Goal: Task Accomplishment & Management: Manage account settings

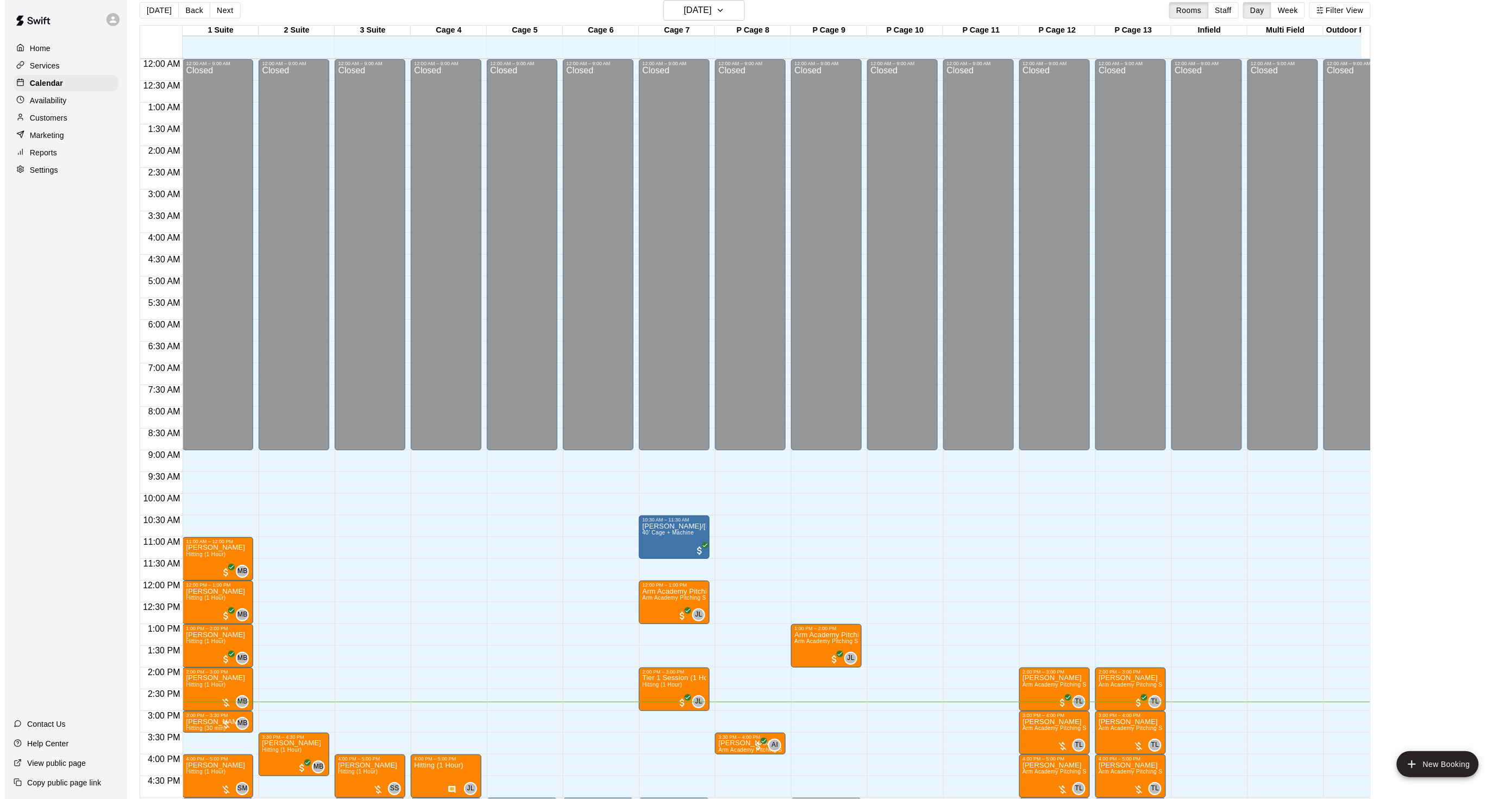
scroll to position [252, 0]
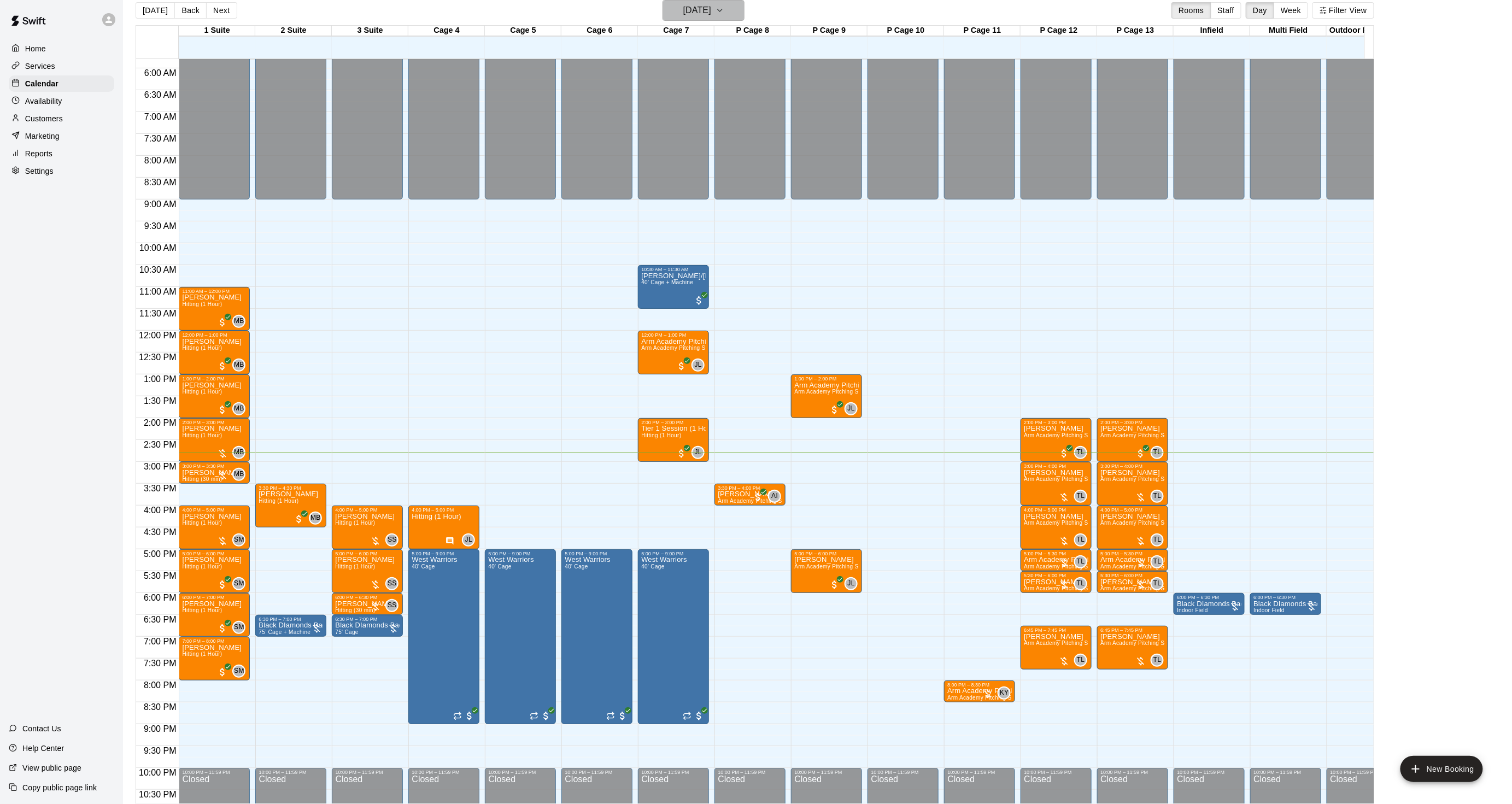
click at [712, 12] on h6 "[DATE]" at bounding box center [697, 10] width 28 height 15
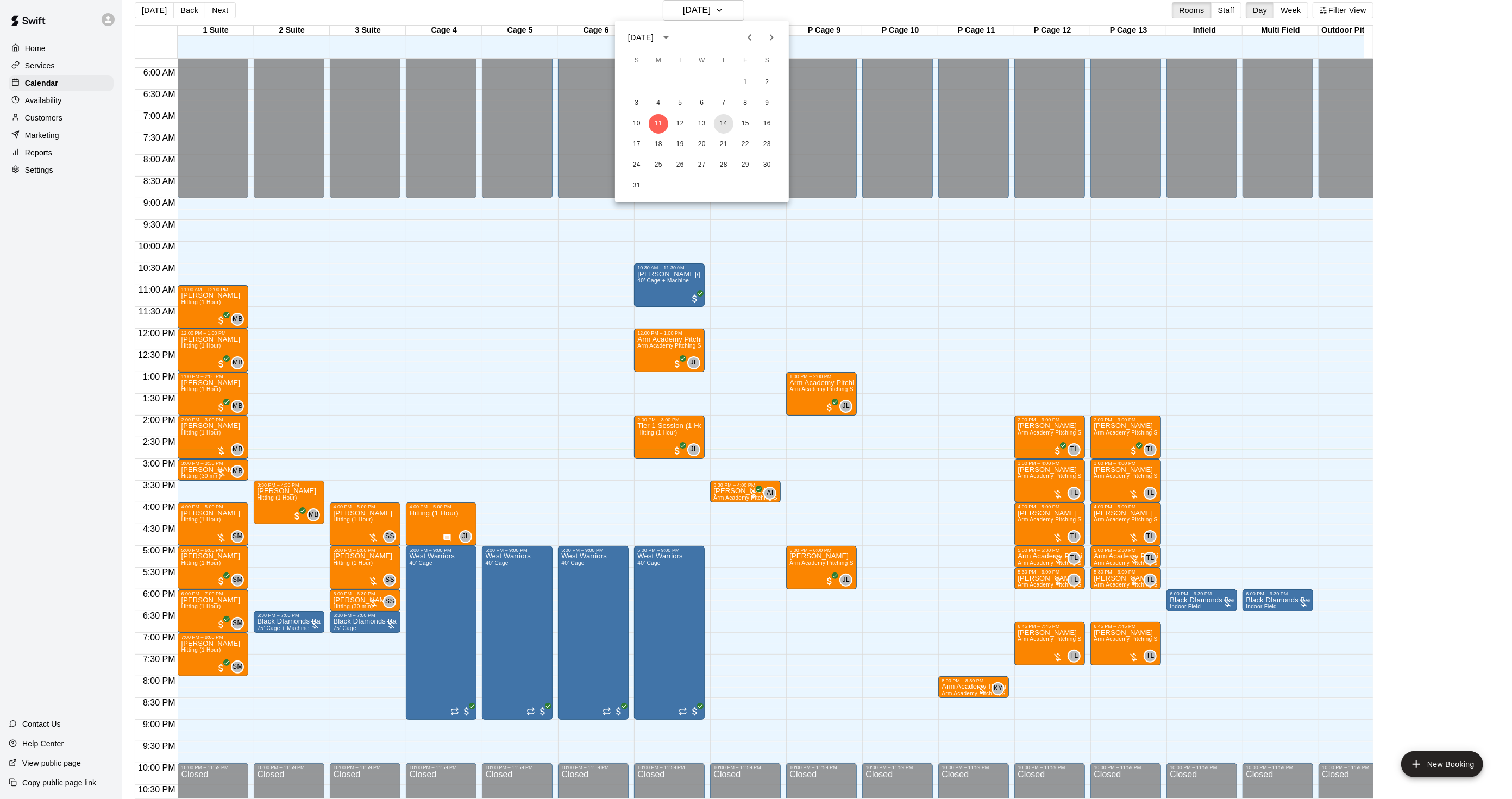
click at [724, 123] on button "14" at bounding box center [723, 124] width 20 height 20
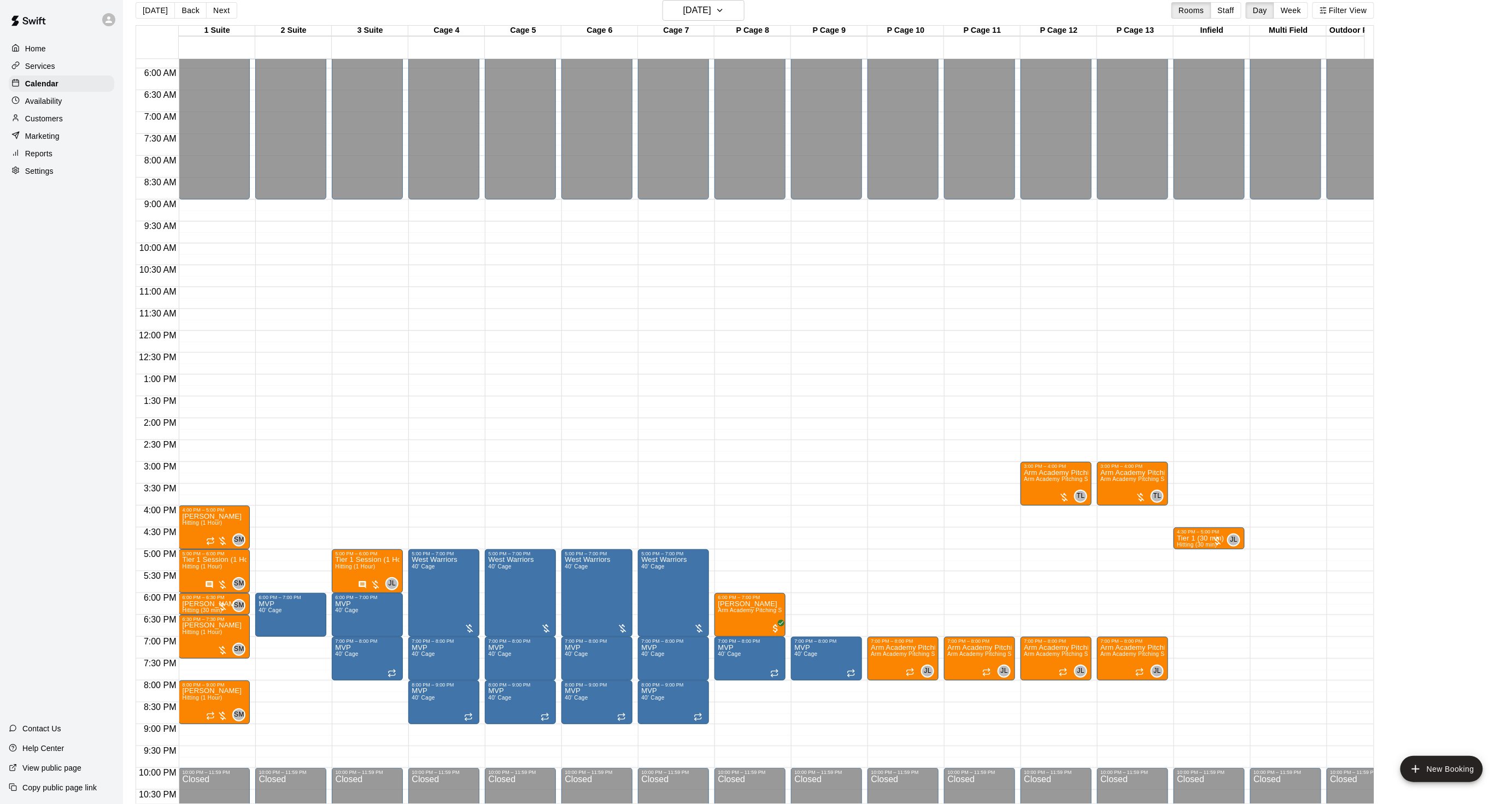
click at [1350, 21] on div "[DATE] Back [DATE][DATE] Rooms Staff Day Week Filter View" at bounding box center [755, 13] width 1239 height 25
click at [1346, 13] on button "Filter View" at bounding box center [1343, 10] width 61 height 16
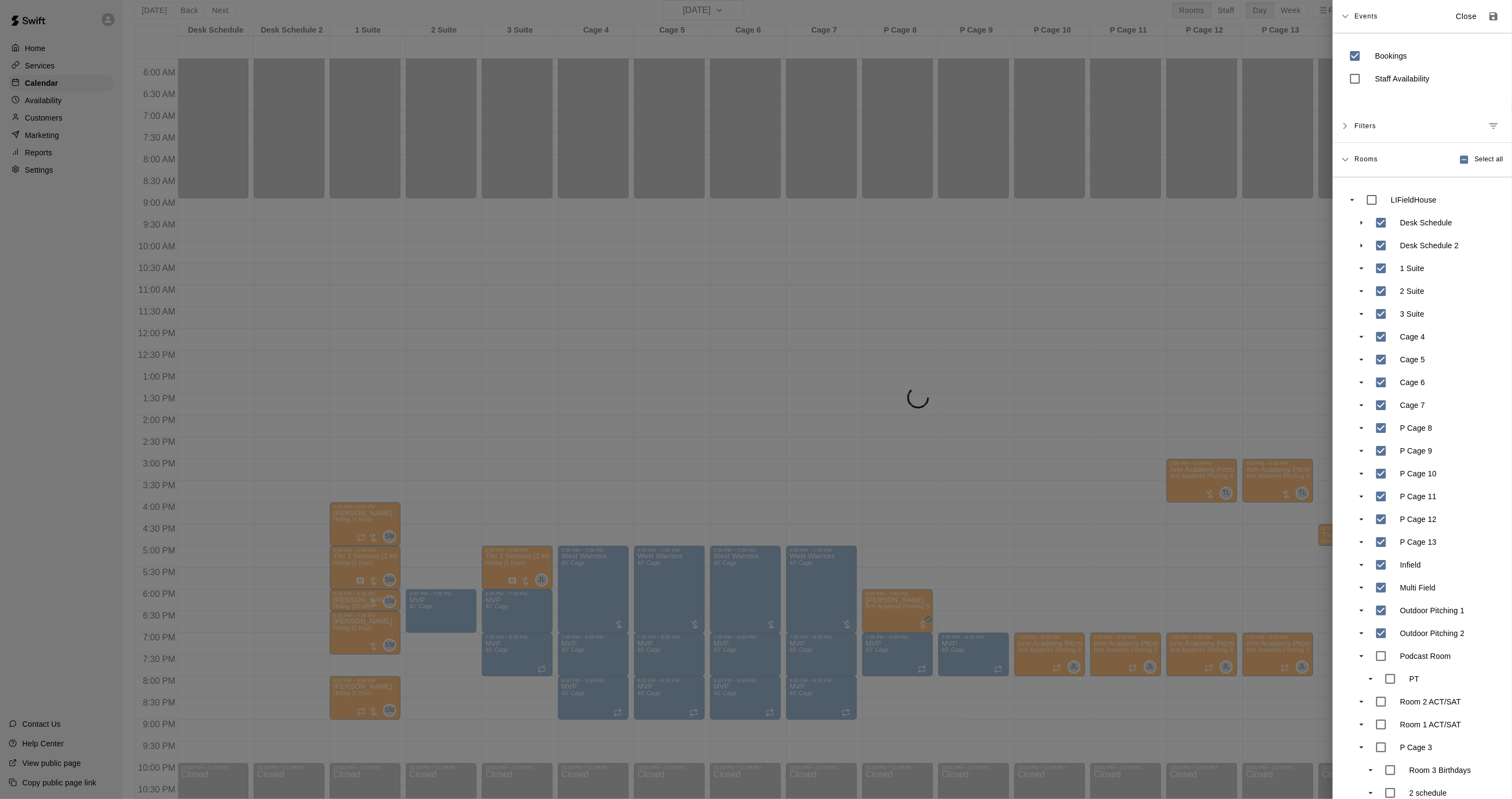
click at [978, 193] on div at bounding box center [756, 399] width 1512 height 799
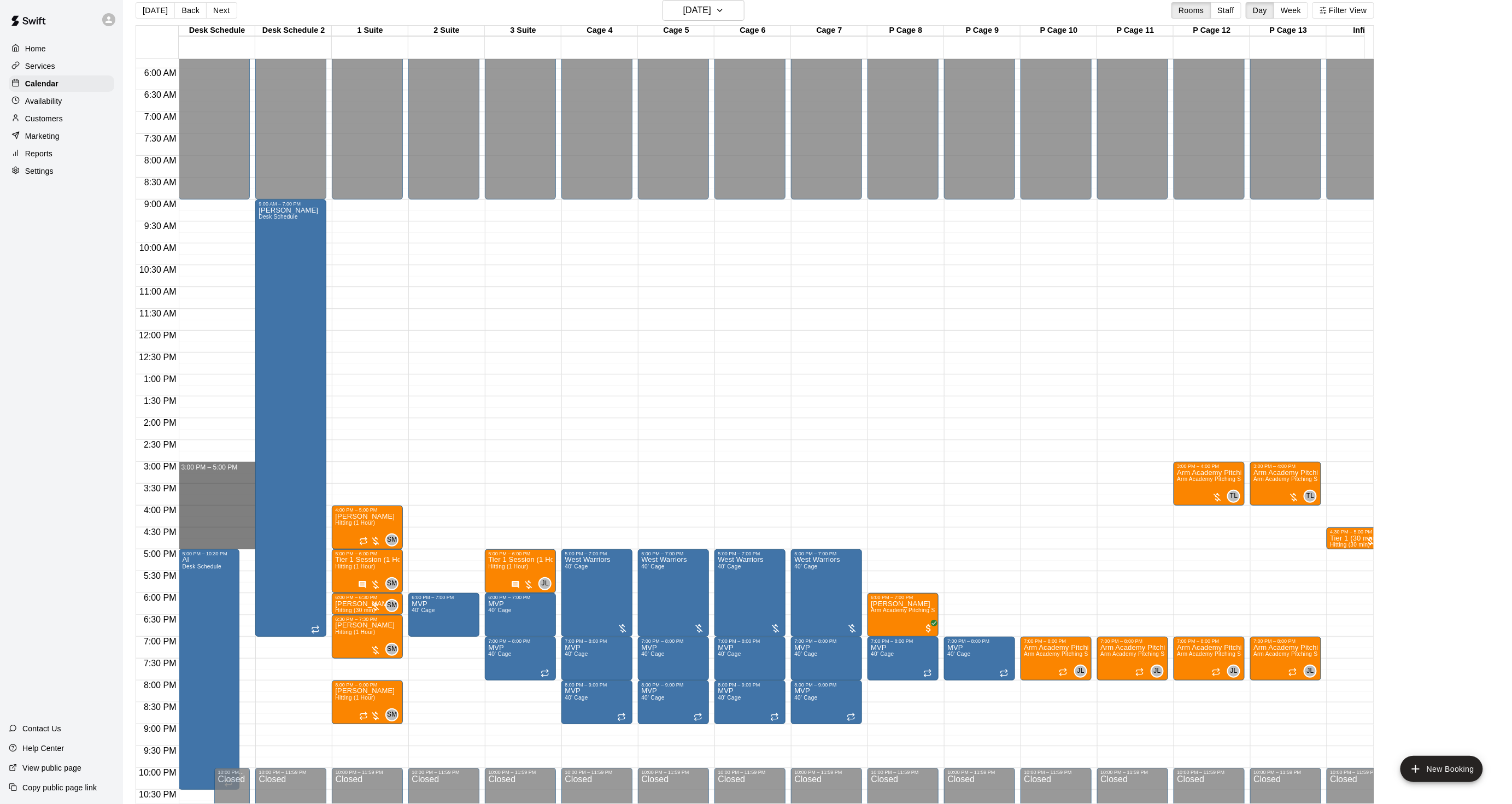
drag, startPoint x: 211, startPoint y: 466, endPoint x: 217, endPoint y: 543, distance: 77.2
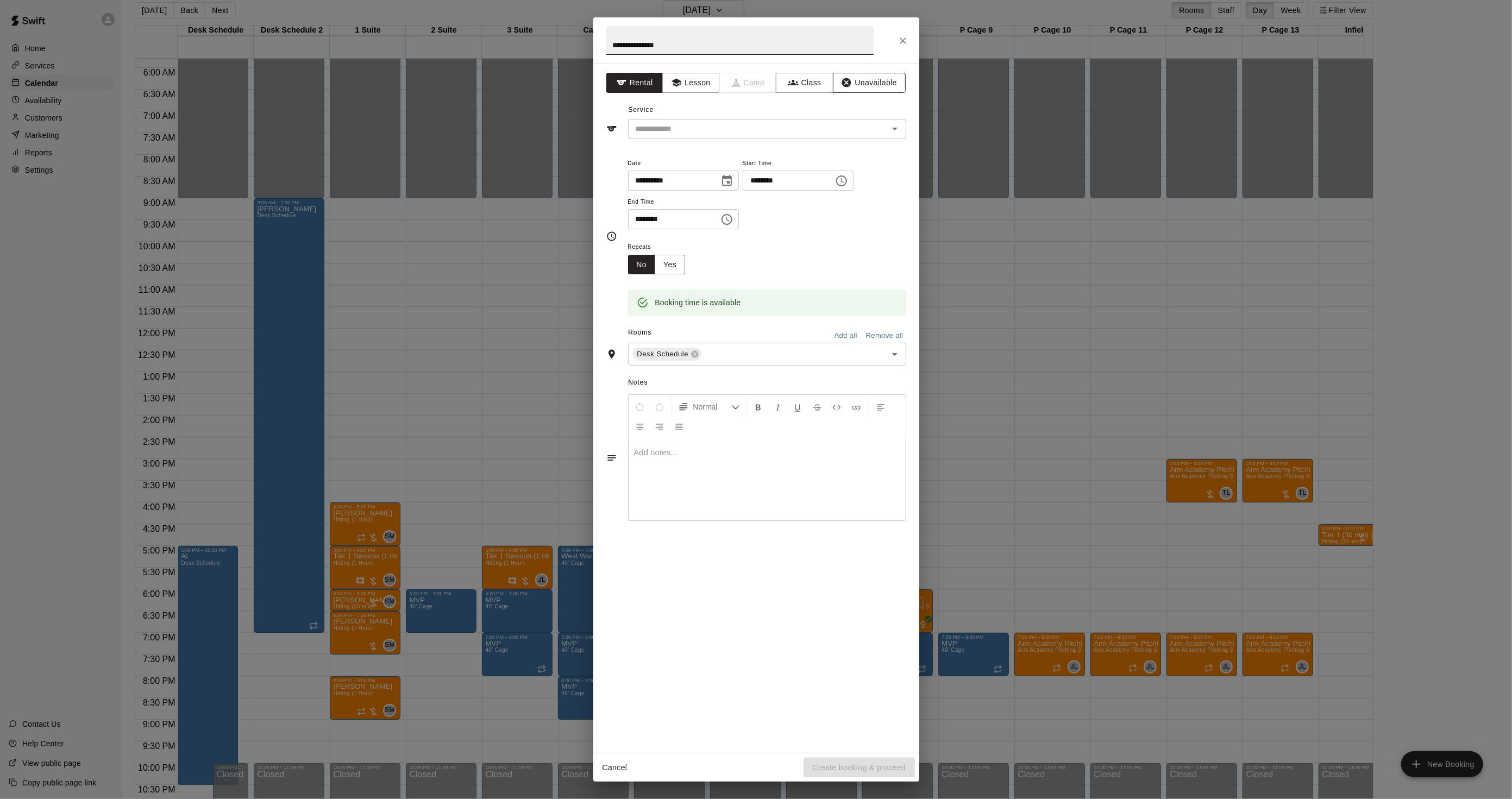
type input "**********"
click at [859, 82] on button "Unavailable" at bounding box center [869, 83] width 73 height 20
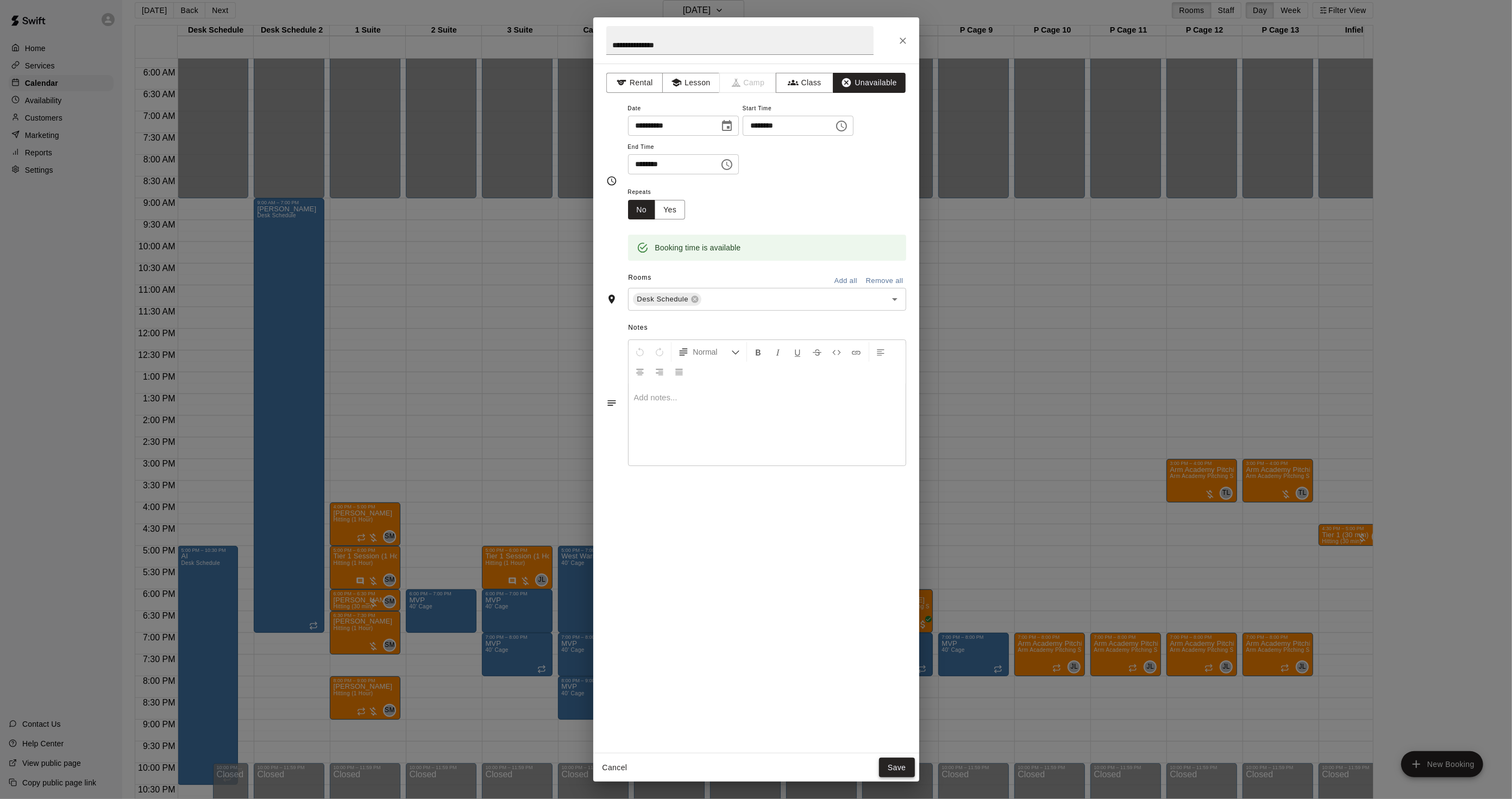
click at [898, 761] on button "Save" at bounding box center [897, 768] width 36 height 20
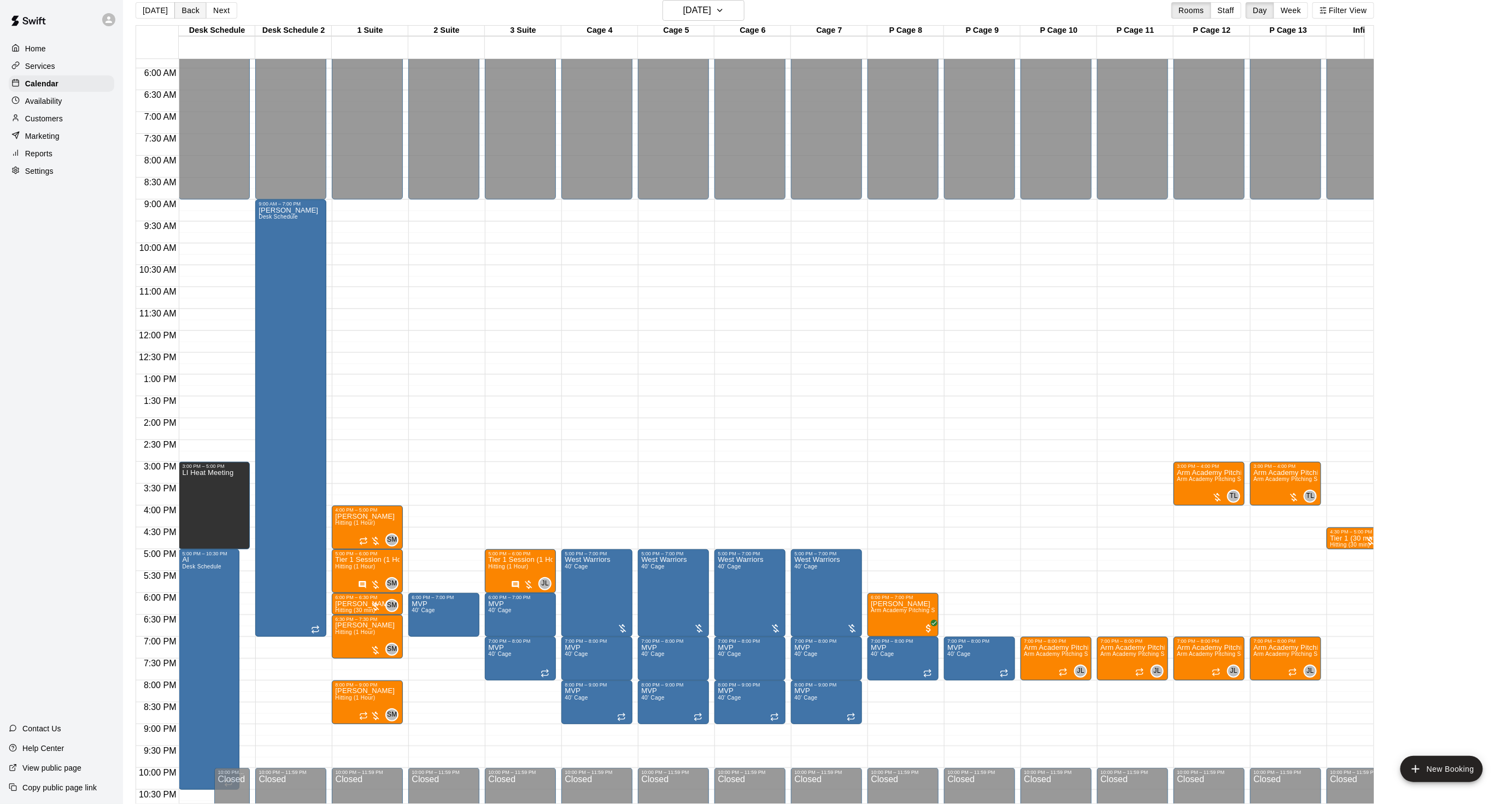
click at [190, 8] on button "Back" at bounding box center [190, 10] width 32 height 16
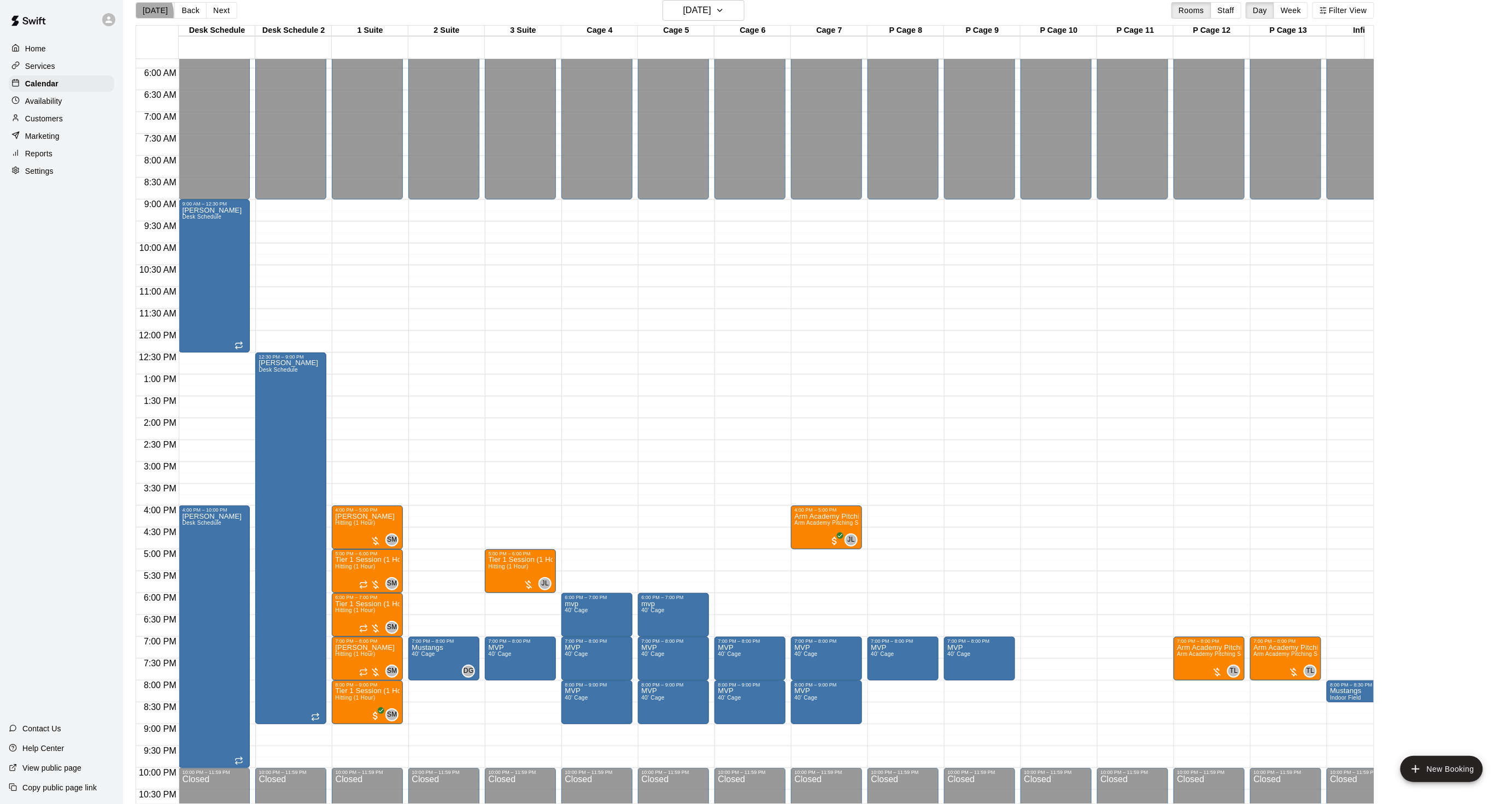
click at [143, 13] on button "[DATE]" at bounding box center [156, 10] width 40 height 16
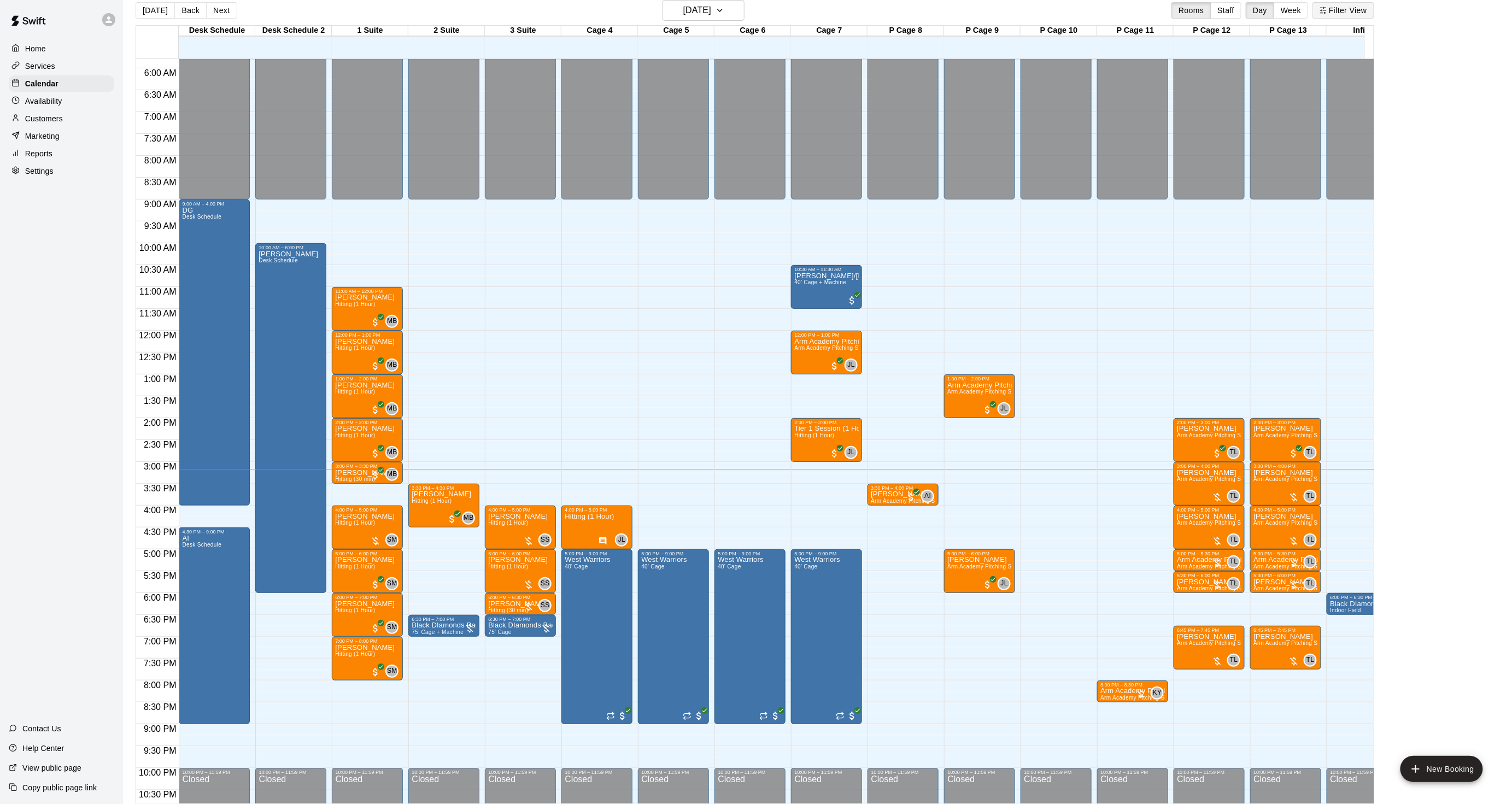
click at [1335, 10] on button "Filter View" at bounding box center [1343, 10] width 61 height 16
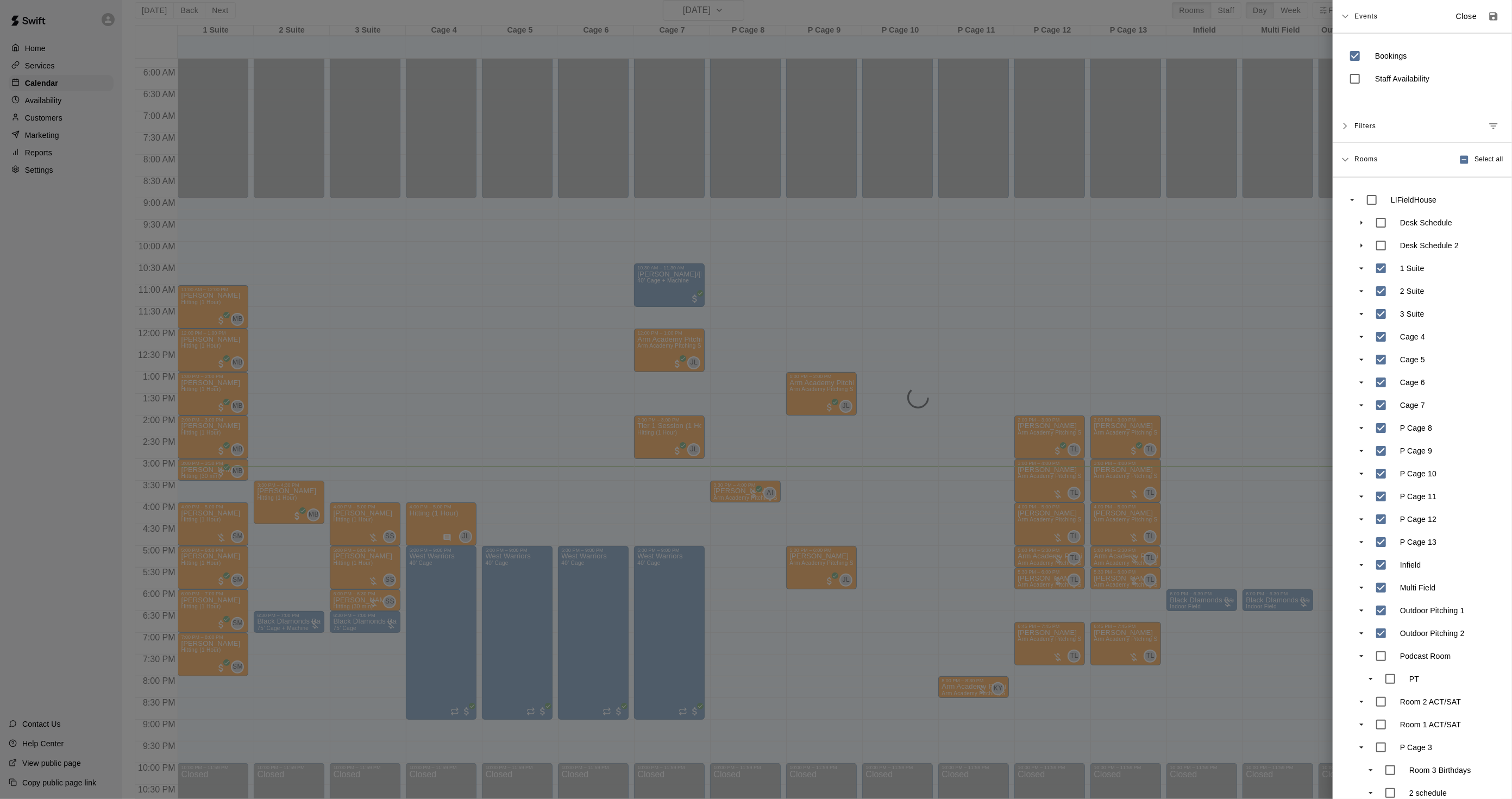
click at [1022, 240] on div at bounding box center [756, 399] width 1512 height 799
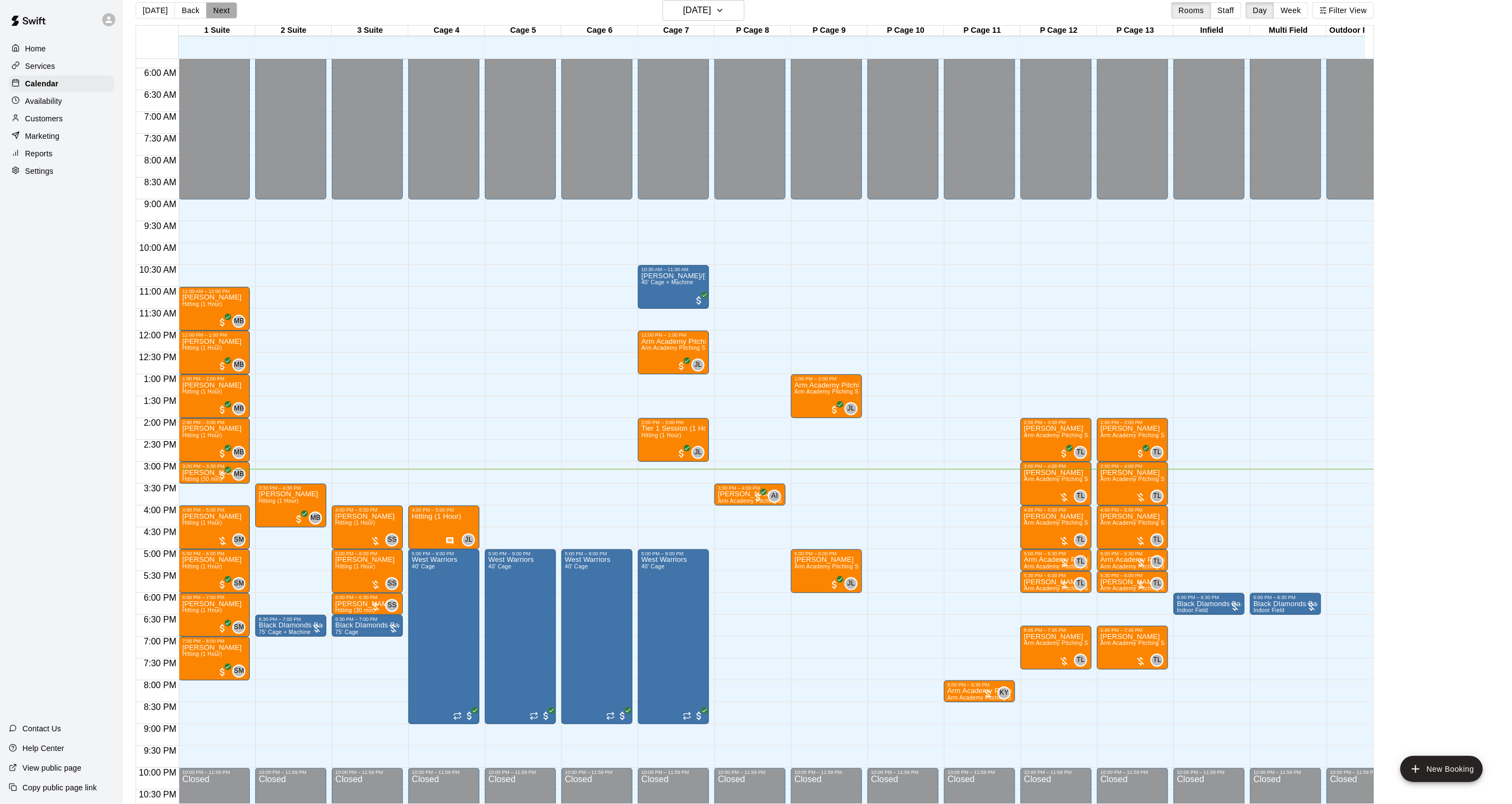
click at [220, 10] on button "Next" at bounding box center [221, 10] width 31 height 16
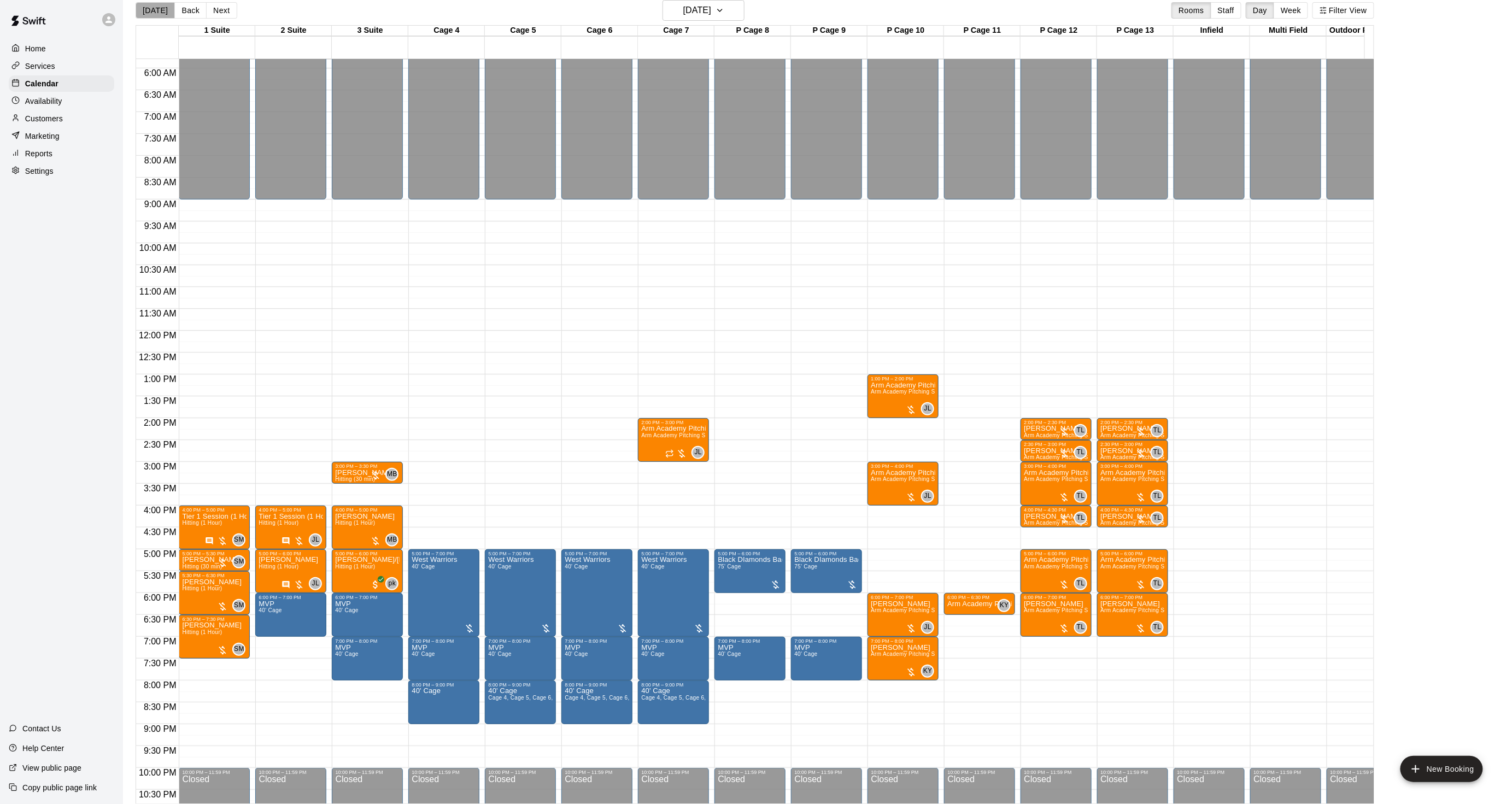
click at [162, 7] on button "[DATE]" at bounding box center [156, 10] width 40 height 16
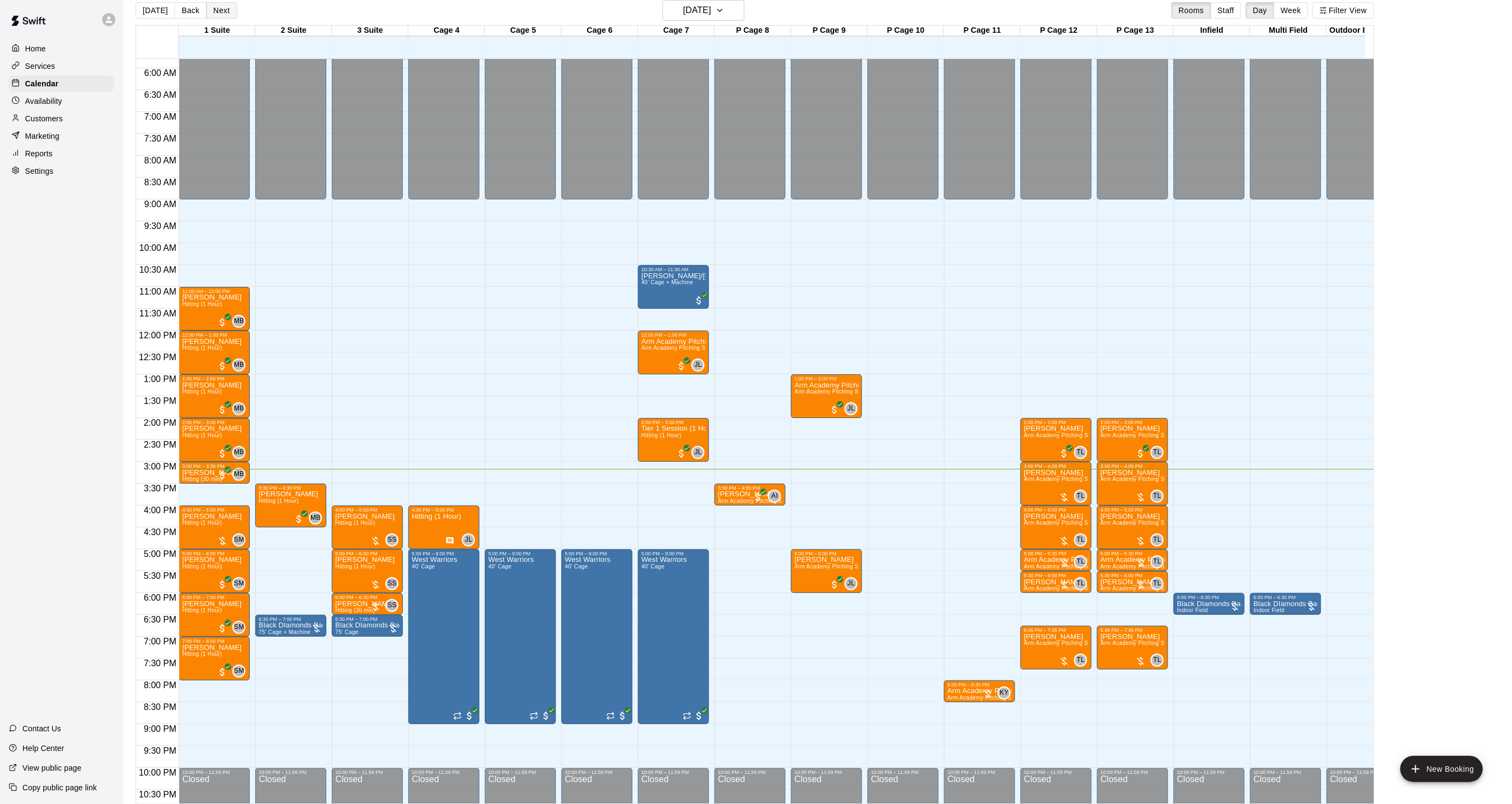
click at [215, 8] on button "Next" at bounding box center [221, 10] width 31 height 16
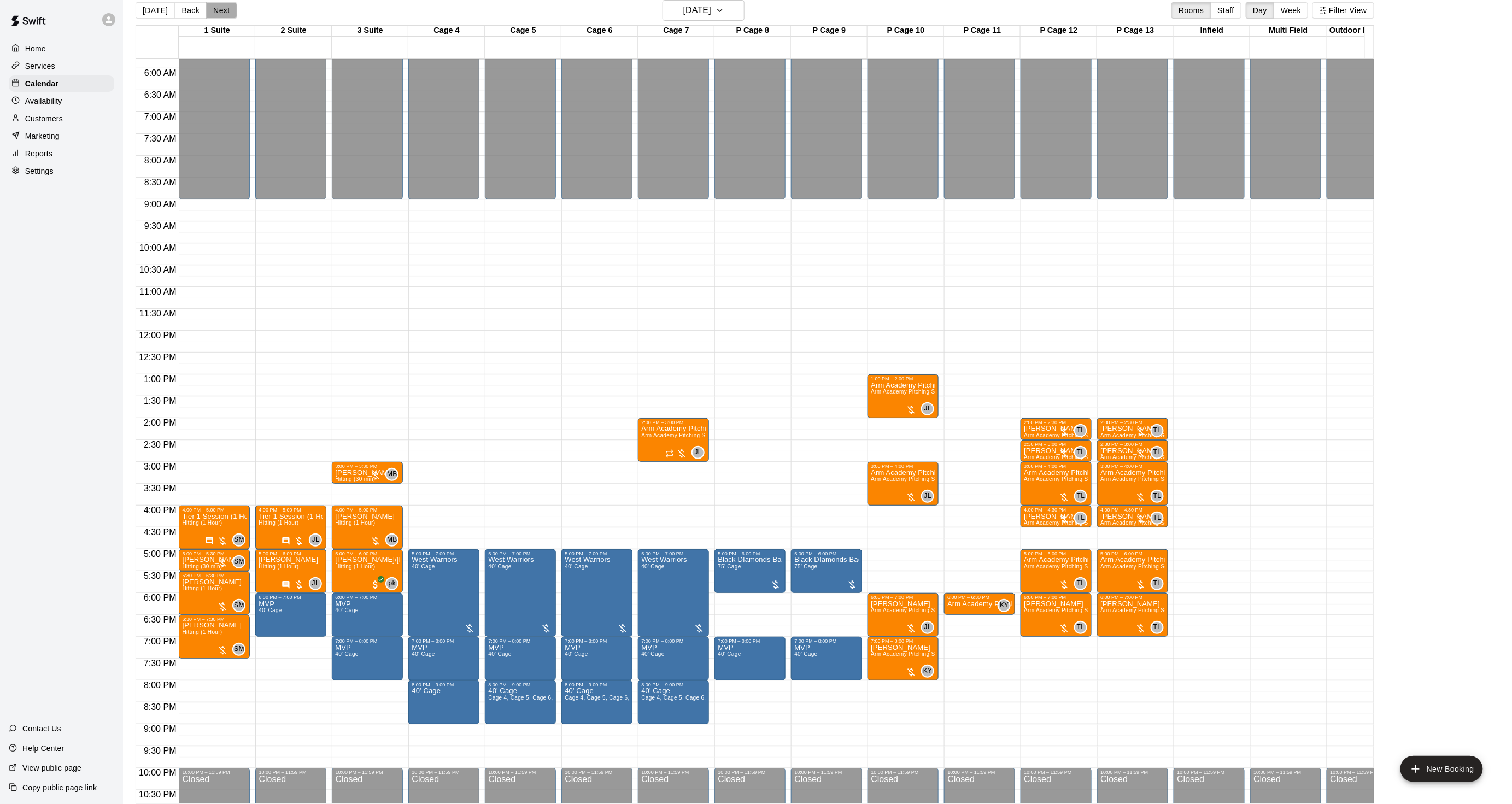
click at [214, 8] on button "Next" at bounding box center [221, 10] width 31 height 16
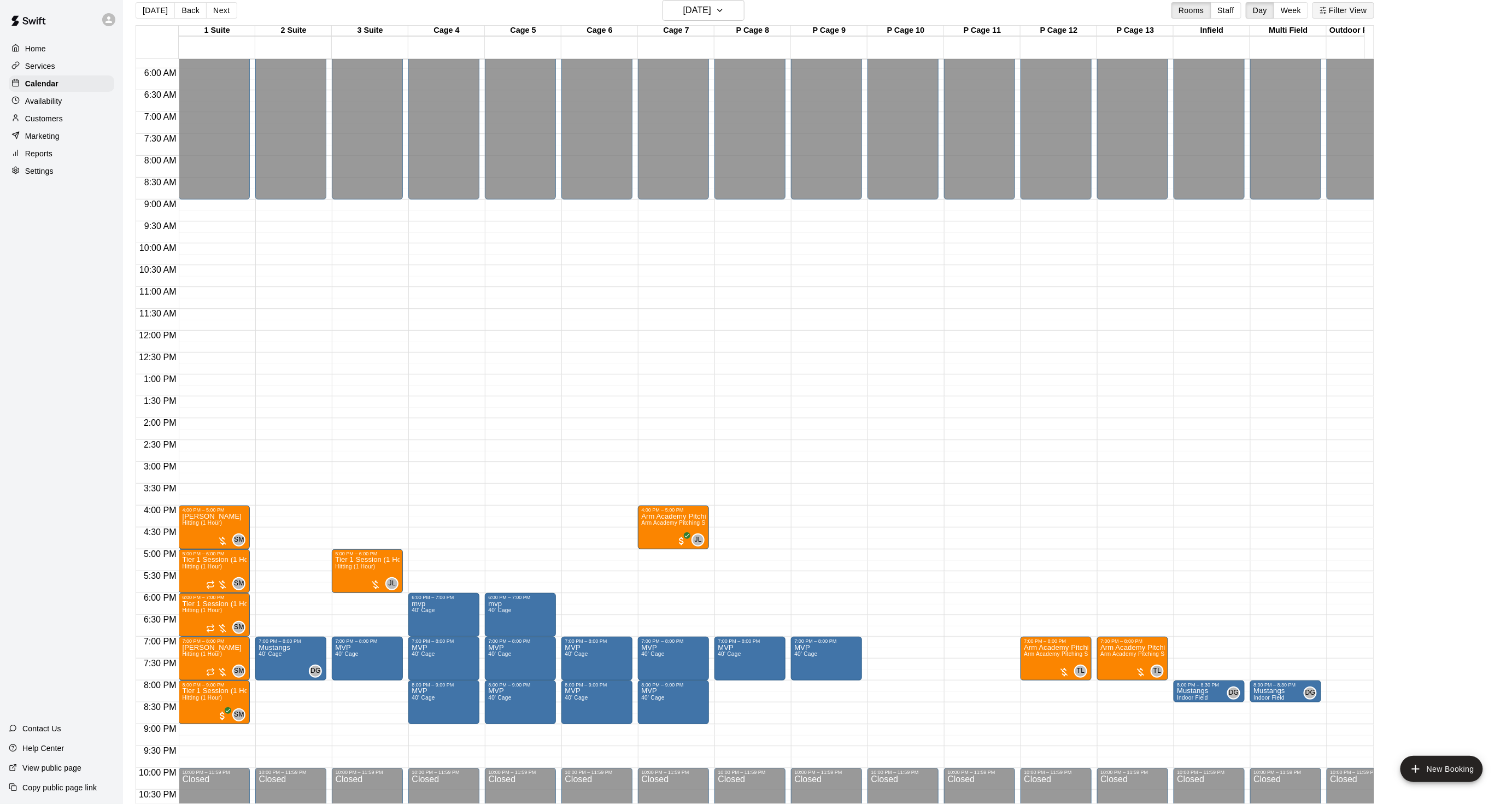
click at [1341, 14] on button "Filter View" at bounding box center [1343, 10] width 61 height 16
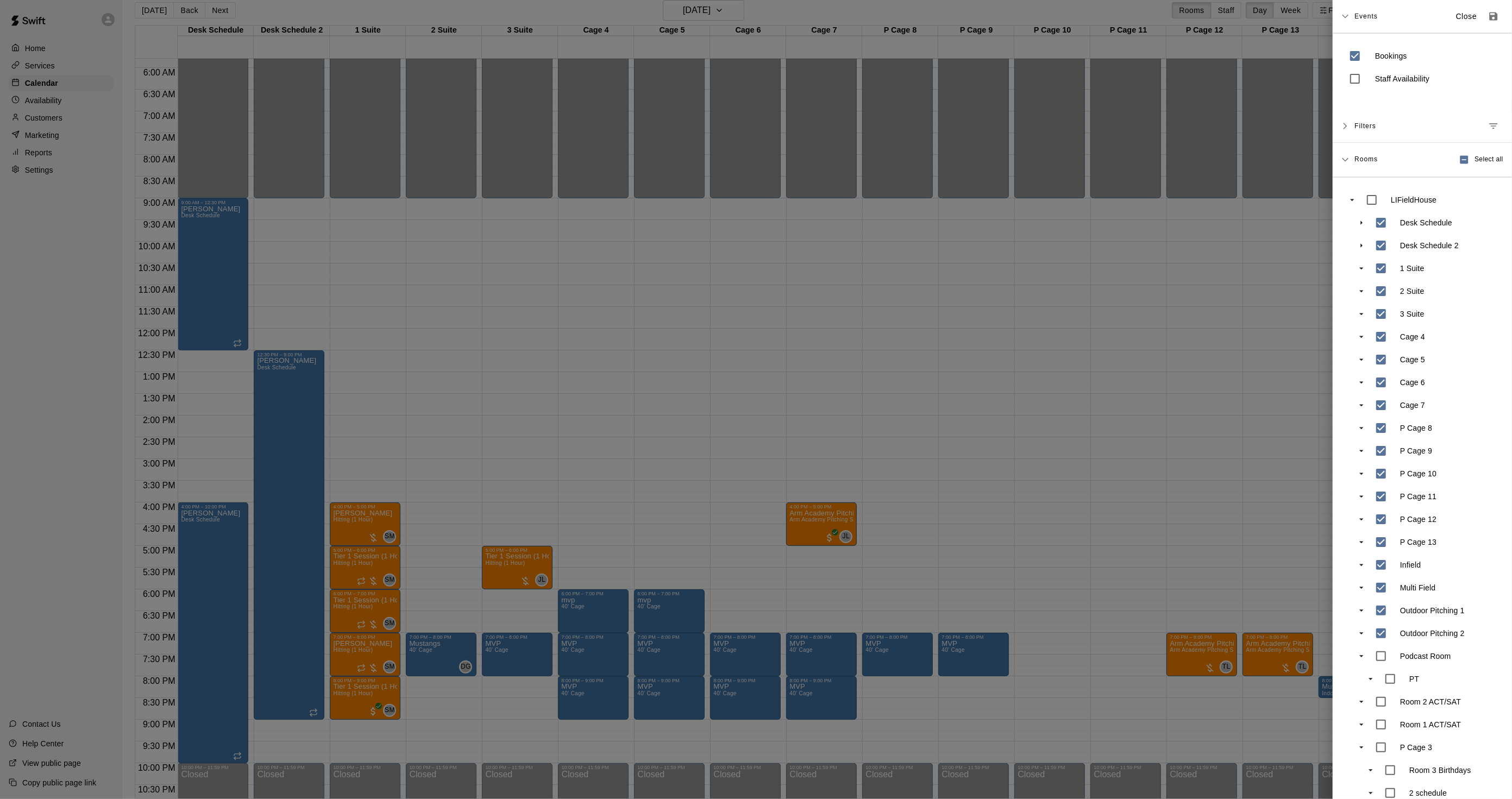
click at [777, 184] on div at bounding box center [756, 399] width 1512 height 799
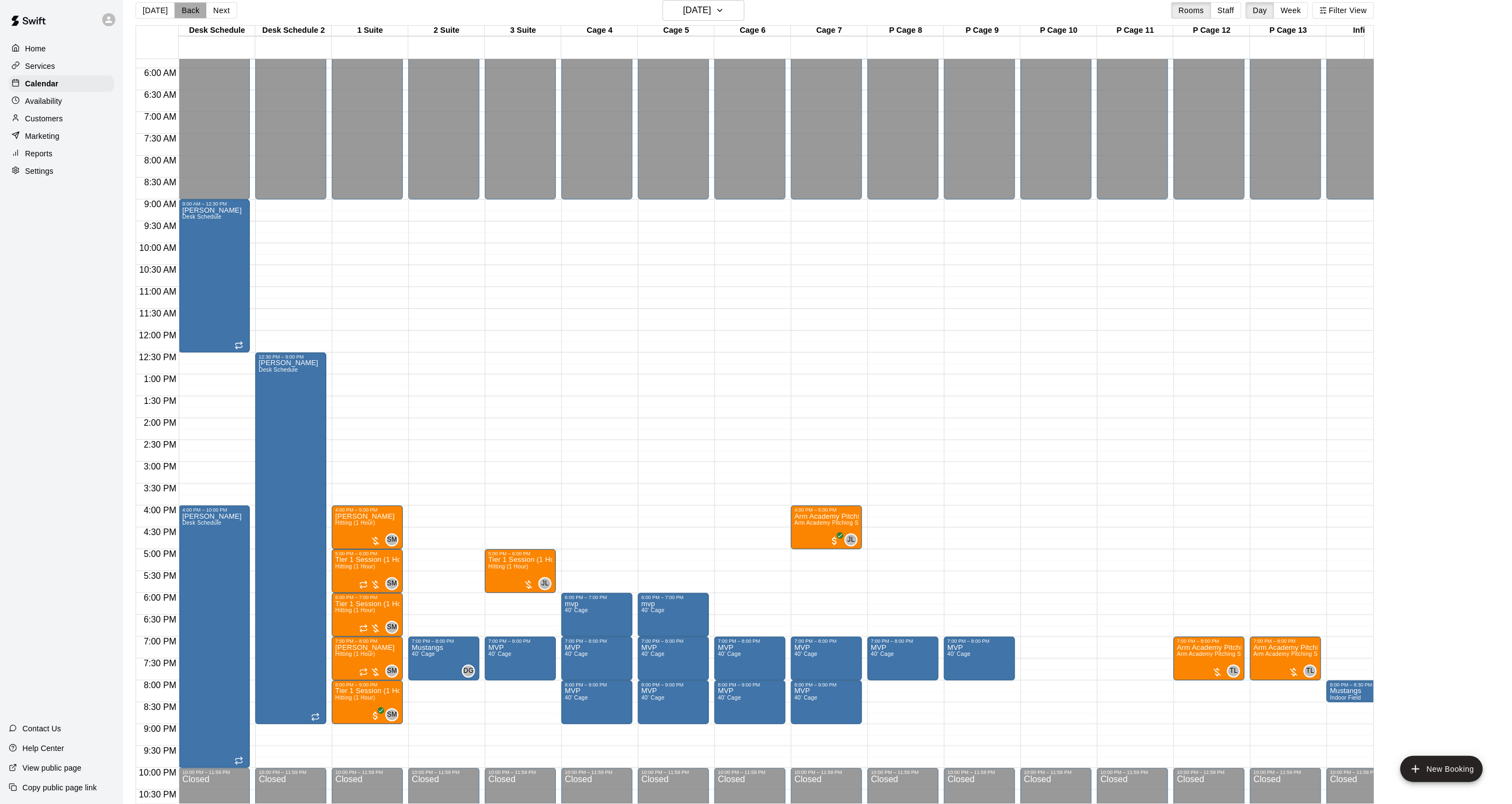
click at [195, 8] on button "Back" at bounding box center [190, 10] width 32 height 16
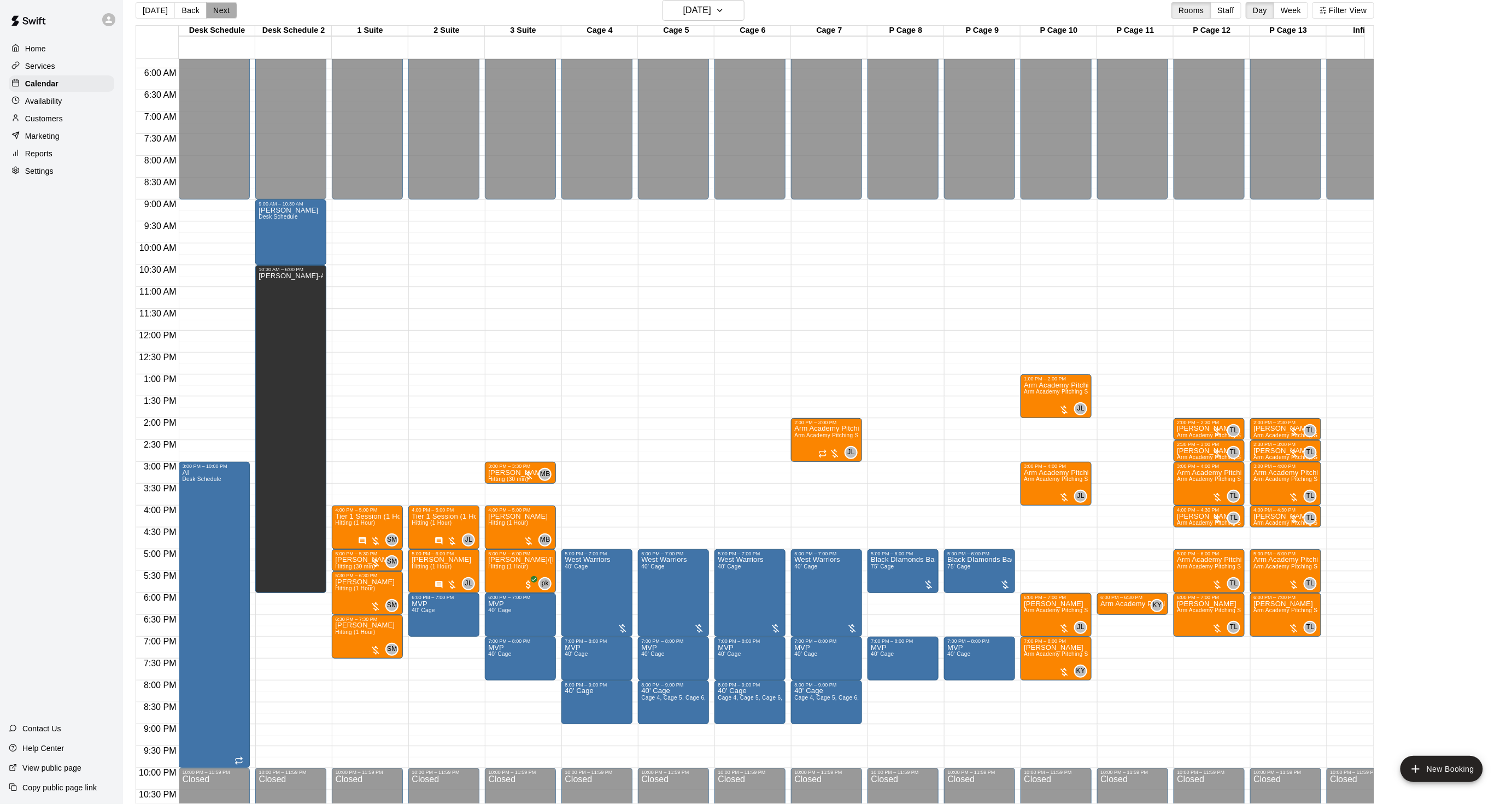
click at [223, 17] on button "Next" at bounding box center [221, 10] width 31 height 16
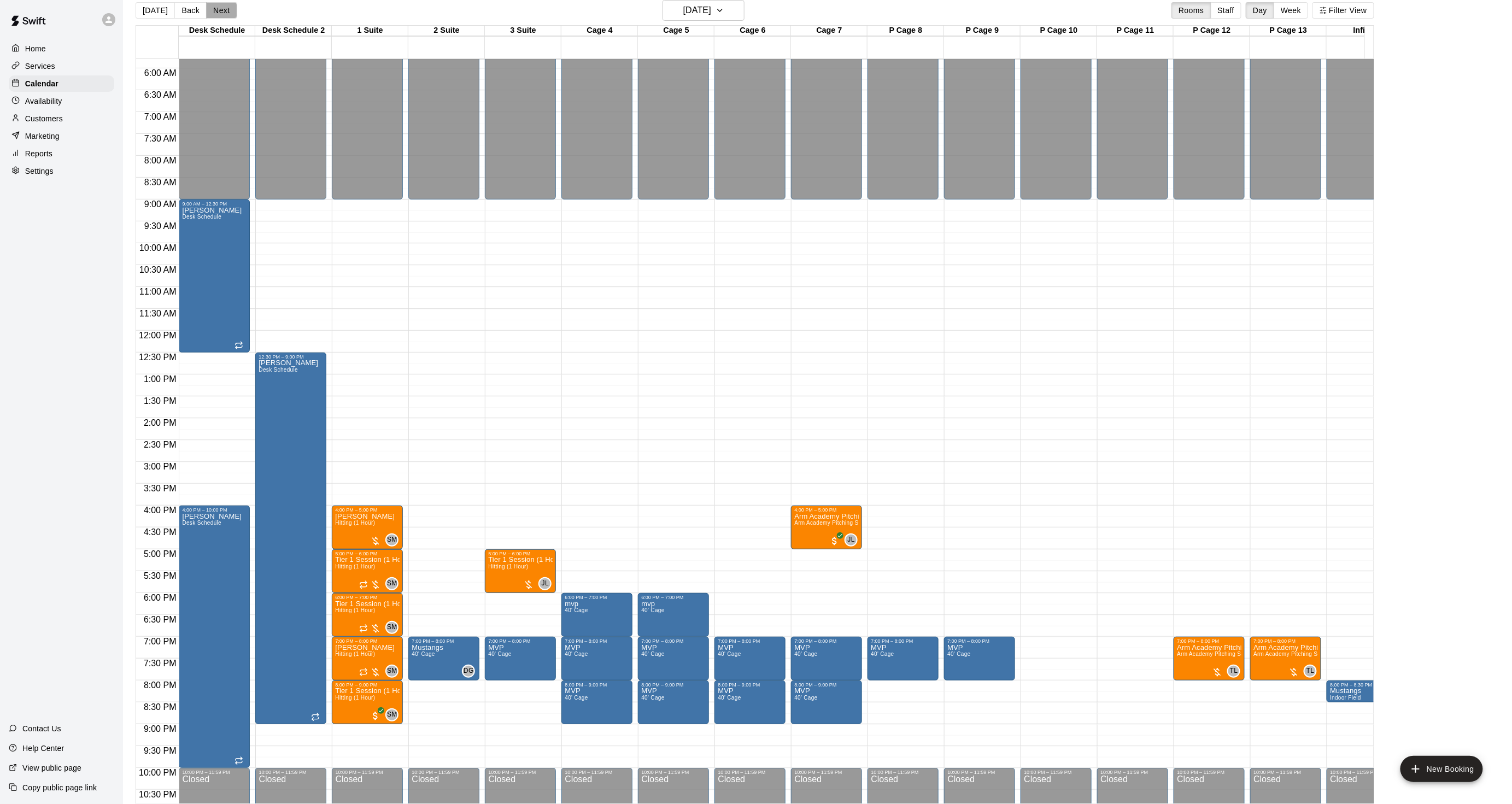
click at [221, 16] on button "Next" at bounding box center [221, 10] width 31 height 16
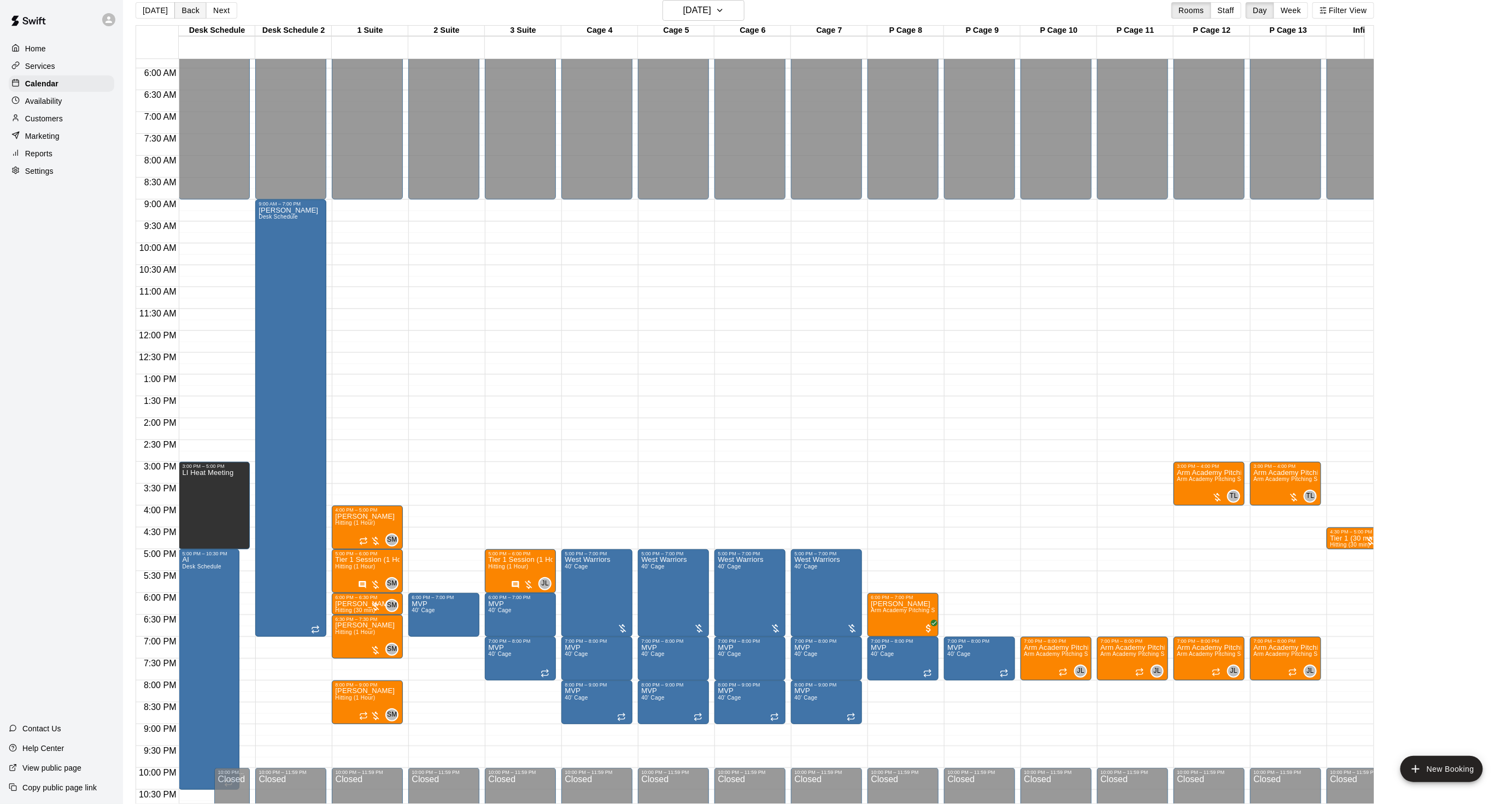
click at [190, 12] on button "Back" at bounding box center [190, 10] width 32 height 16
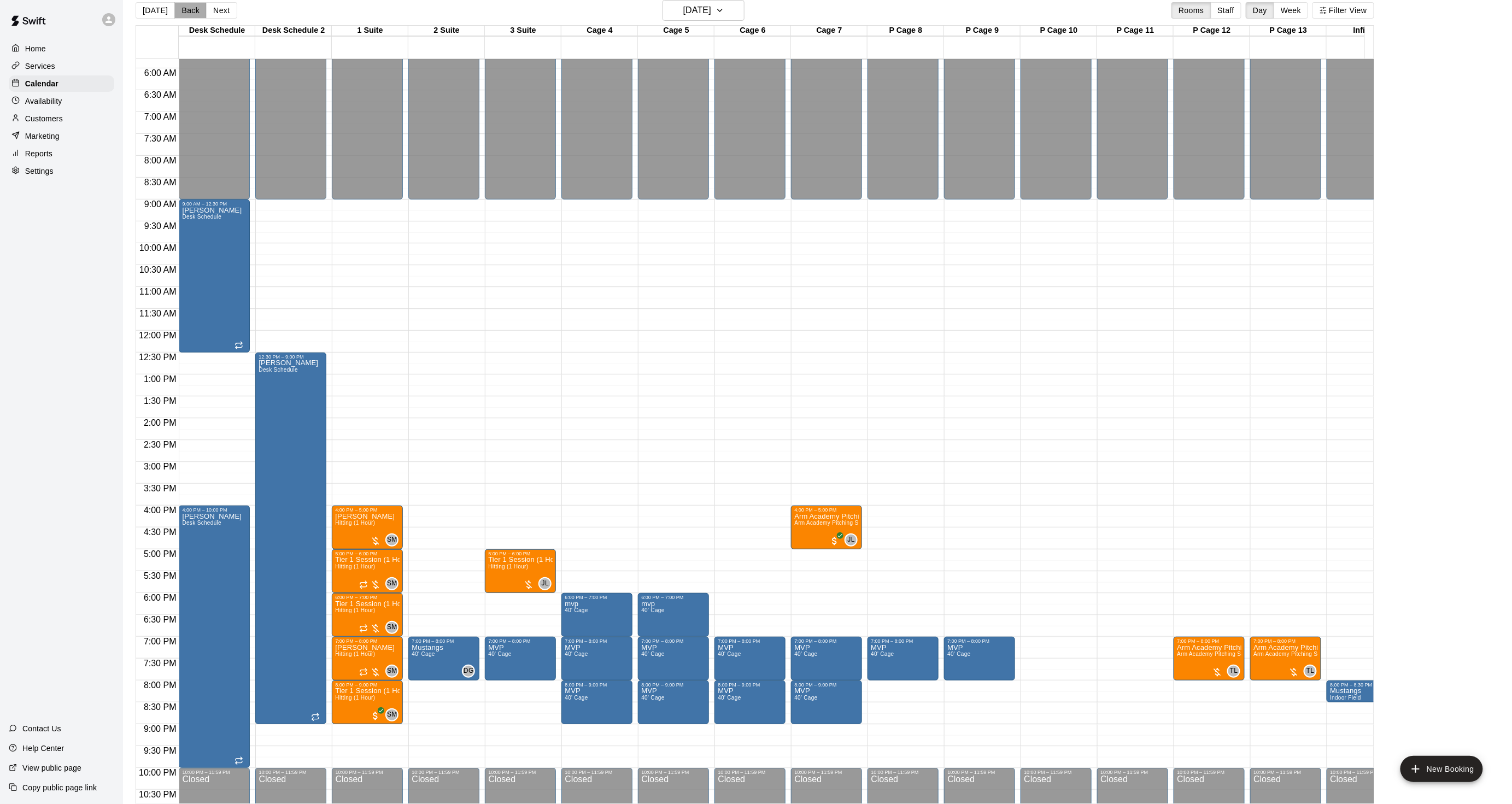
click at [193, 9] on button "Back" at bounding box center [190, 10] width 32 height 16
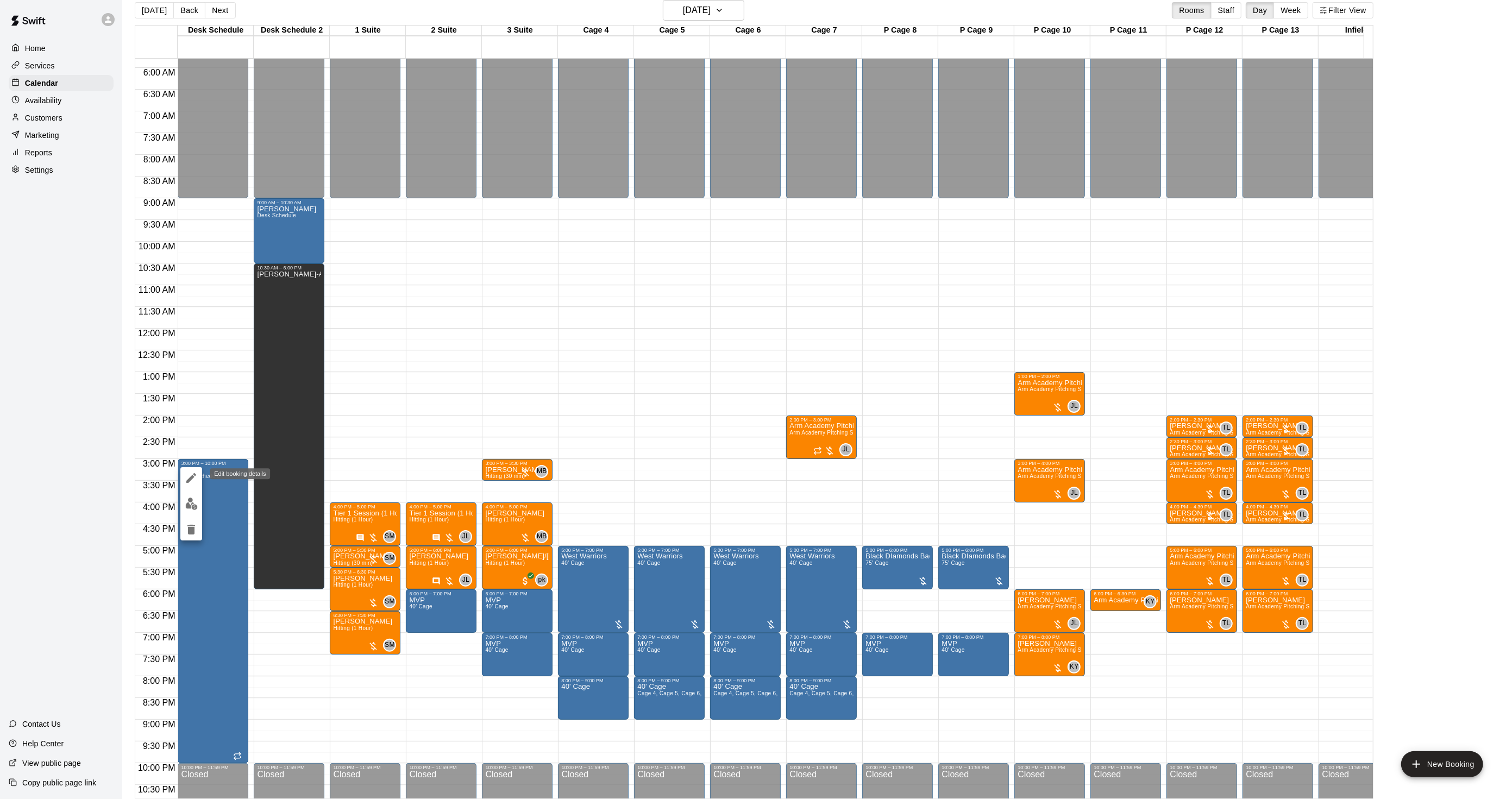
click at [183, 485] on button "edit" at bounding box center [191, 478] width 21 height 21
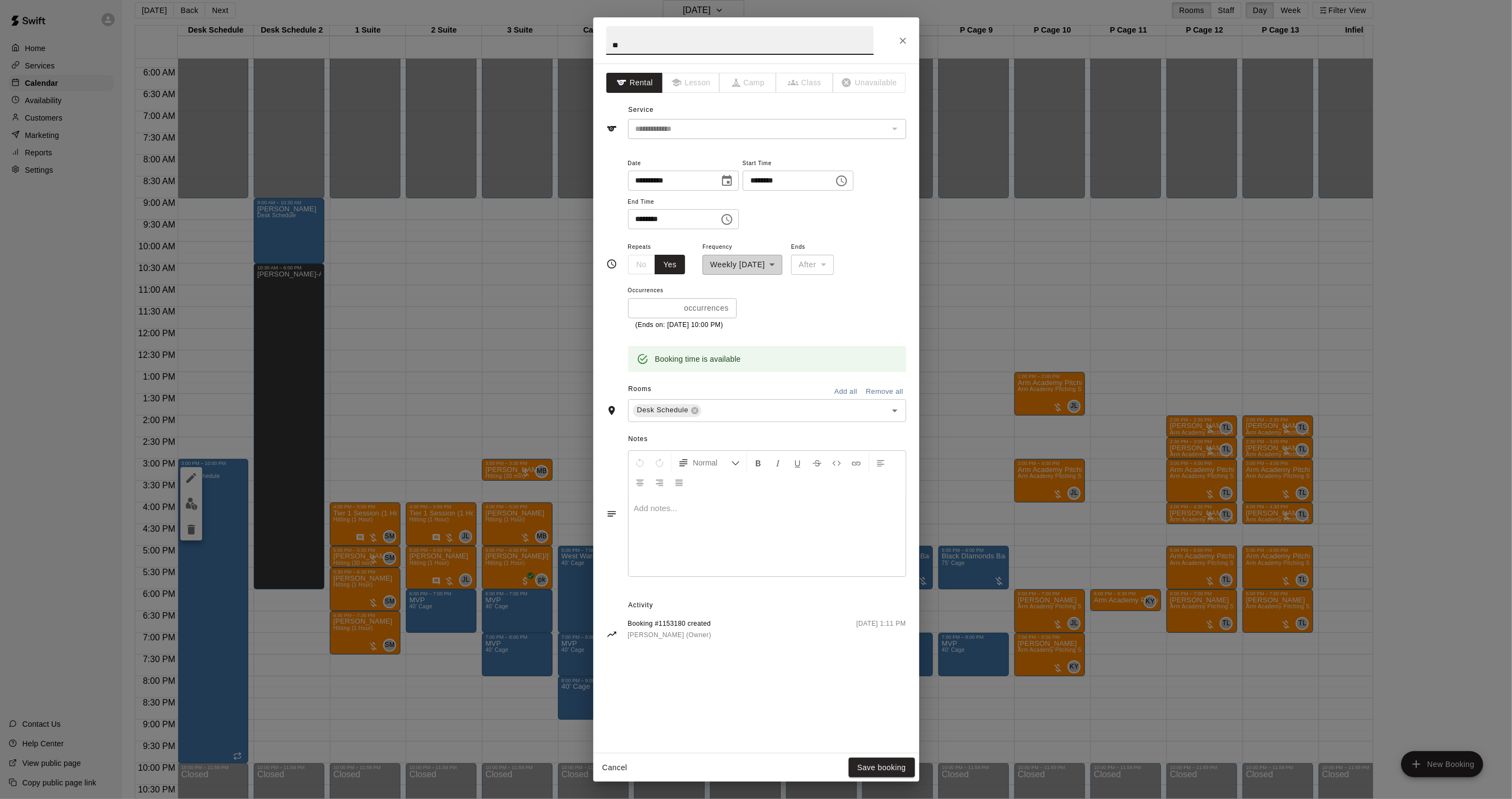
click at [628, 223] on input "********" at bounding box center [669, 220] width 84 height 20
type input "********"
click at [901, 767] on button "Save booking" at bounding box center [881, 768] width 66 height 20
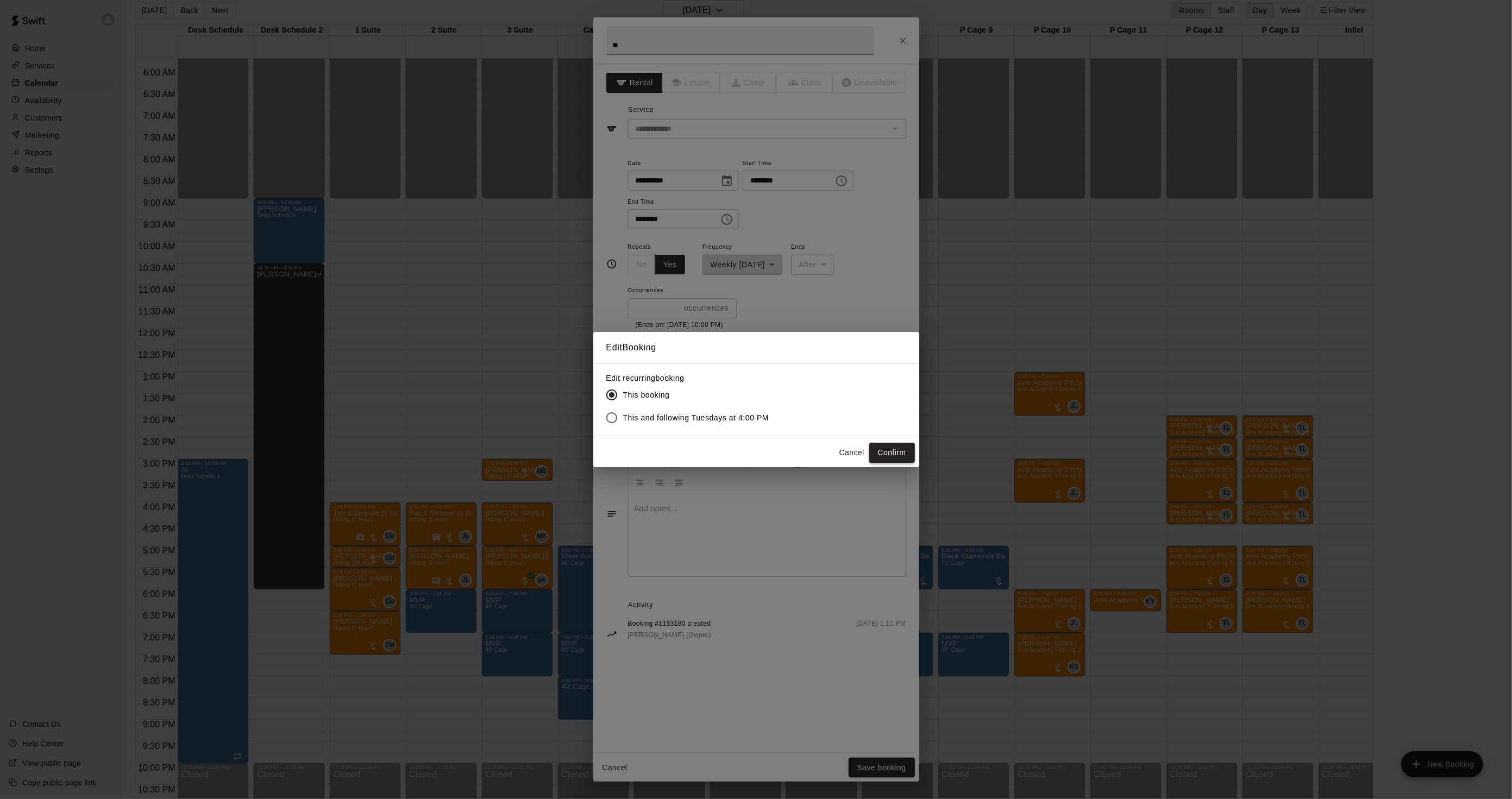
click at [897, 455] on button "Confirm" at bounding box center [892, 453] width 45 height 20
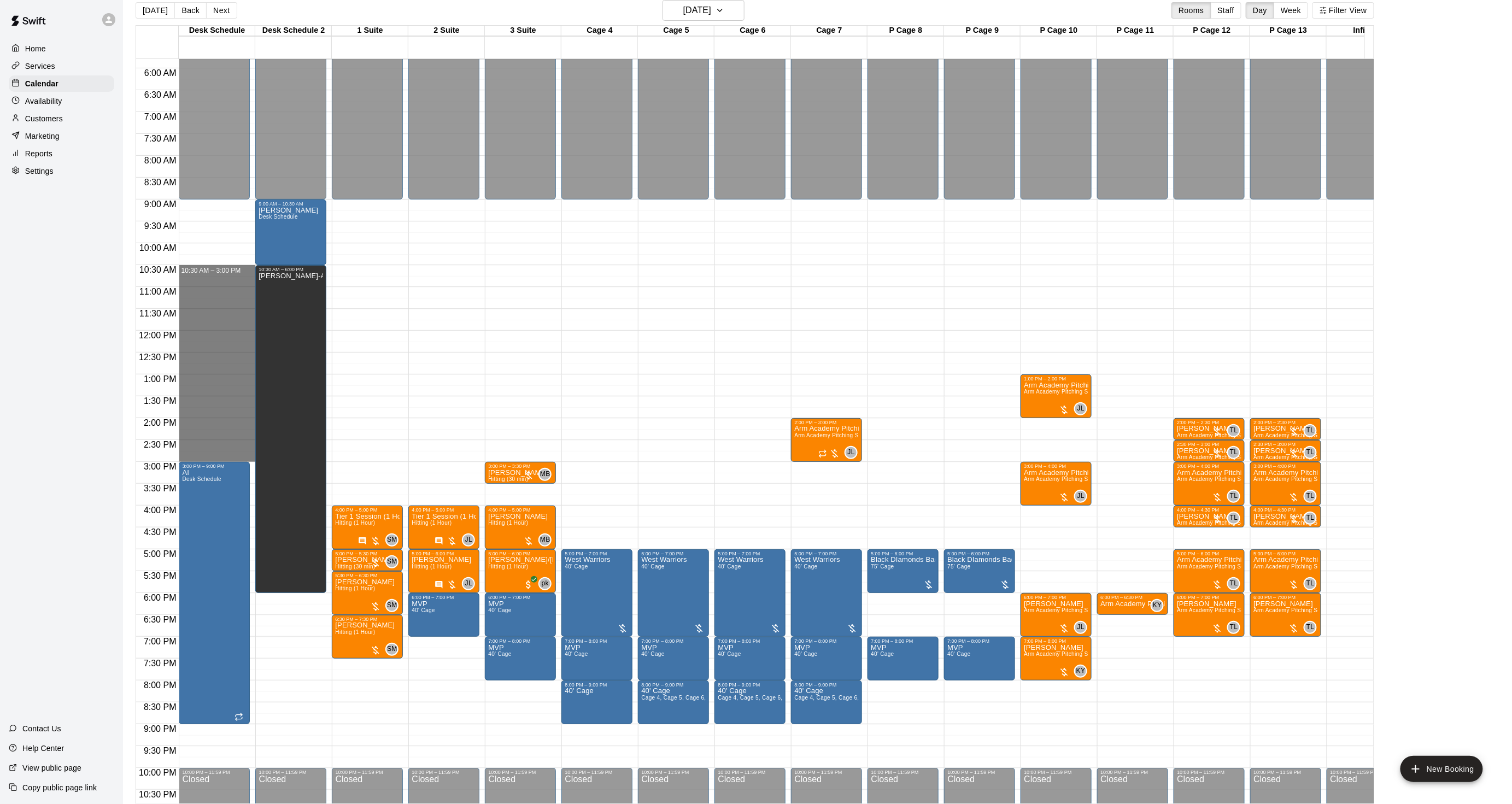
drag, startPoint x: 223, startPoint y: 269, endPoint x: 238, endPoint y: 456, distance: 187.6
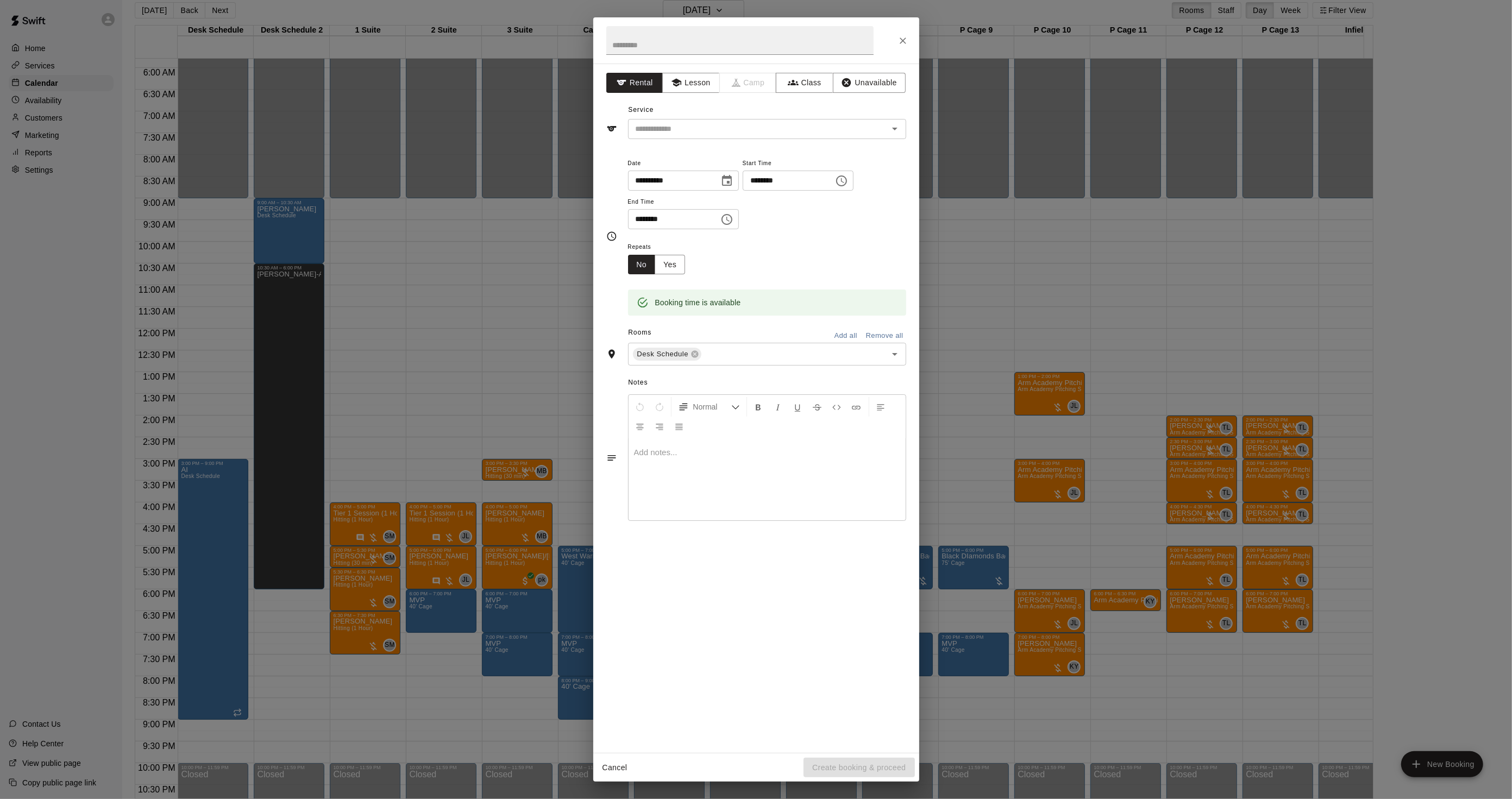
click at [433, 433] on div "**********" at bounding box center [756, 399] width 1512 height 799
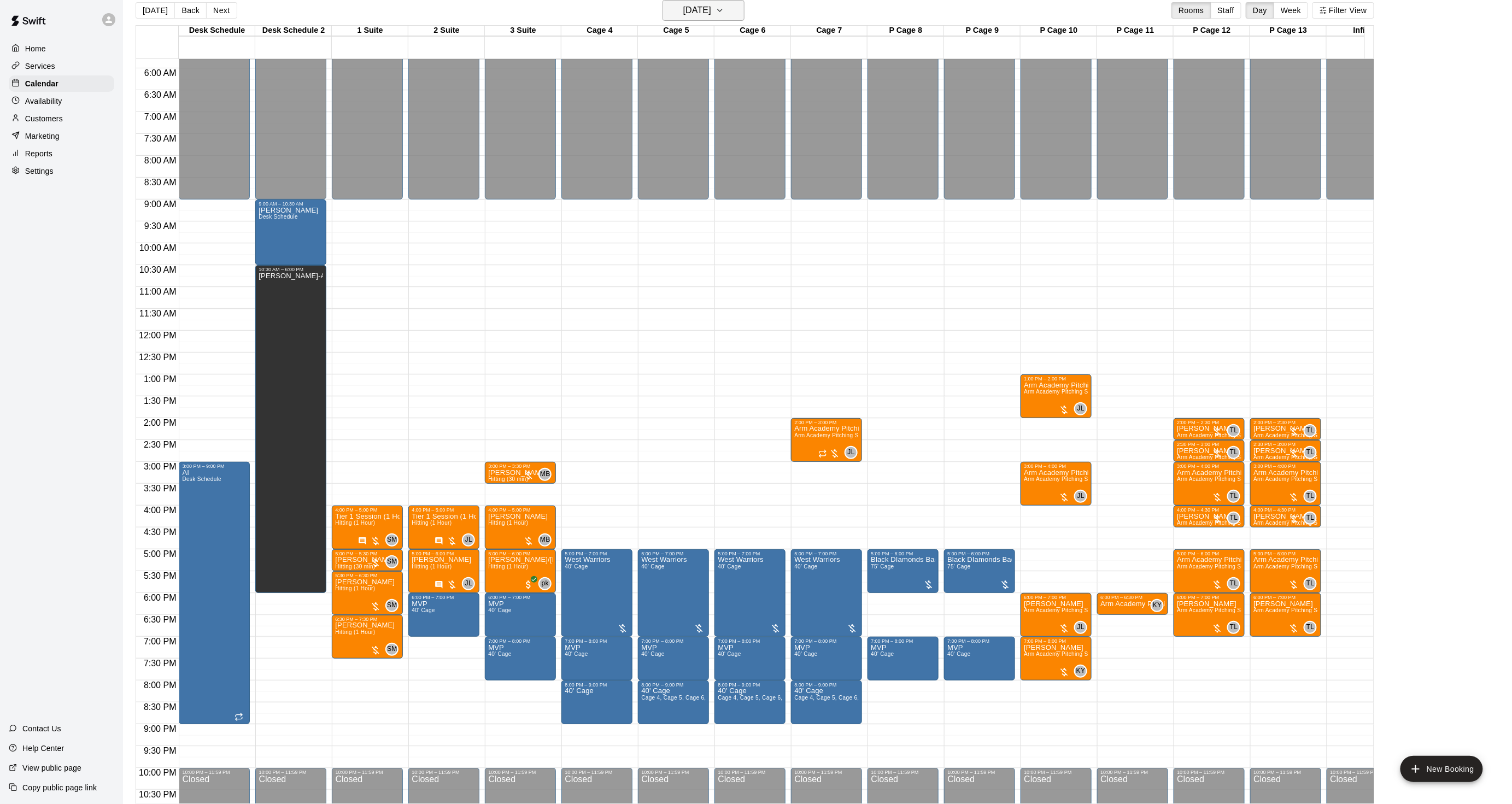
click at [695, 19] on button "[DATE]" at bounding box center [703, 10] width 82 height 21
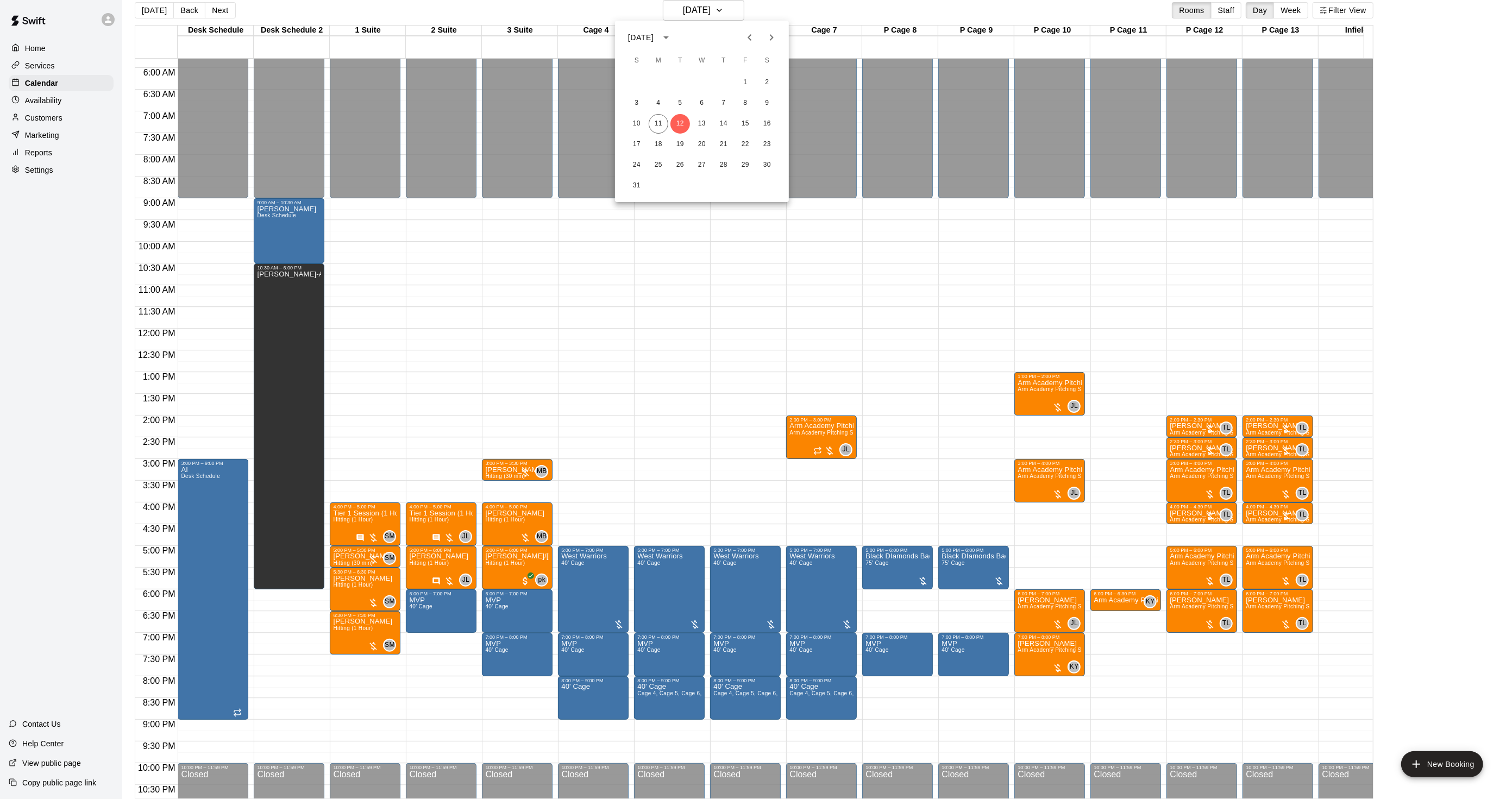
click at [1218, 557] on div at bounding box center [756, 399] width 1512 height 799
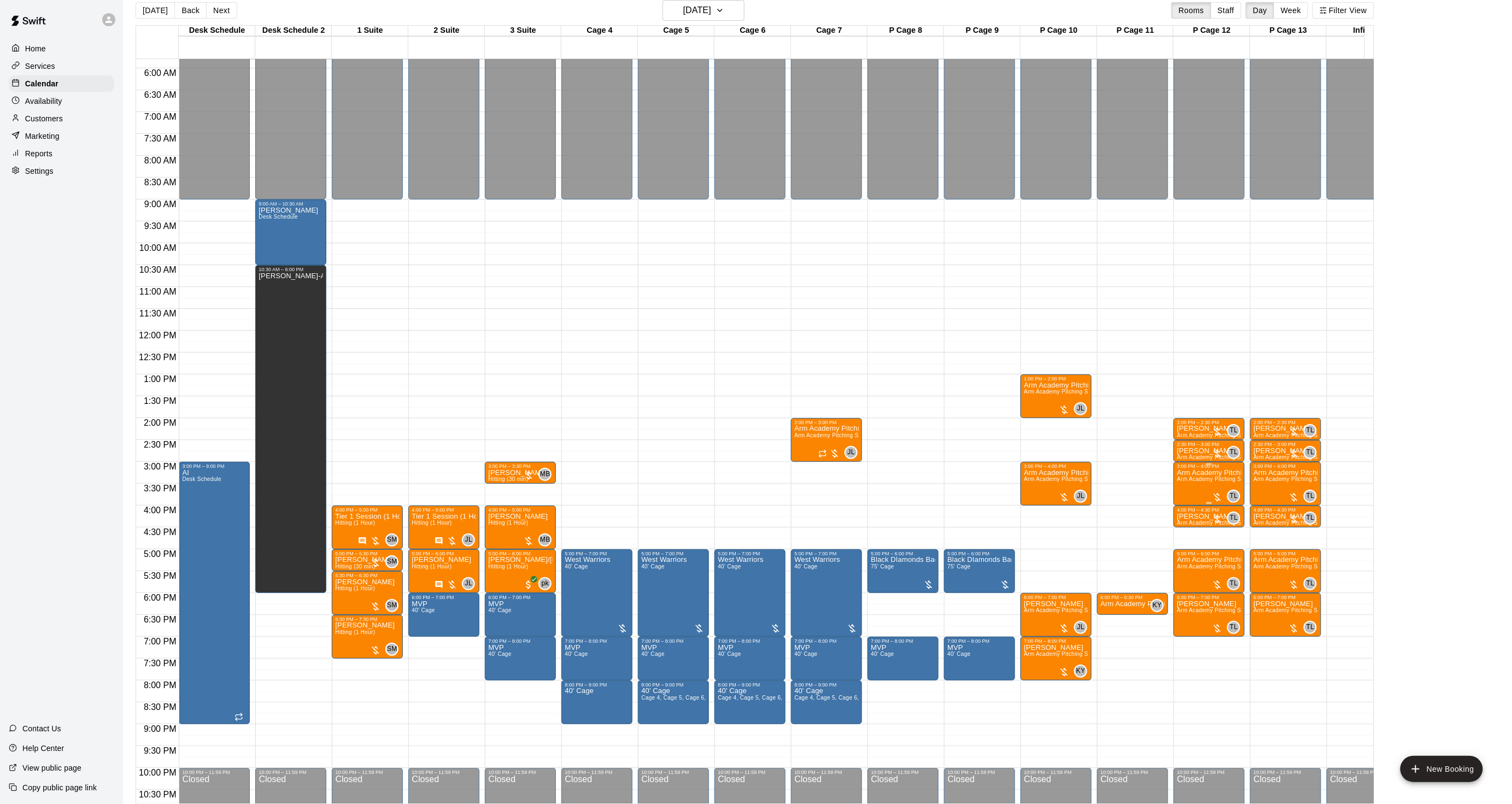
click at [1199, 481] on span "Arm Academy Pitching Session 1 Hour - Pitching" at bounding box center [1240, 479] width 127 height 6
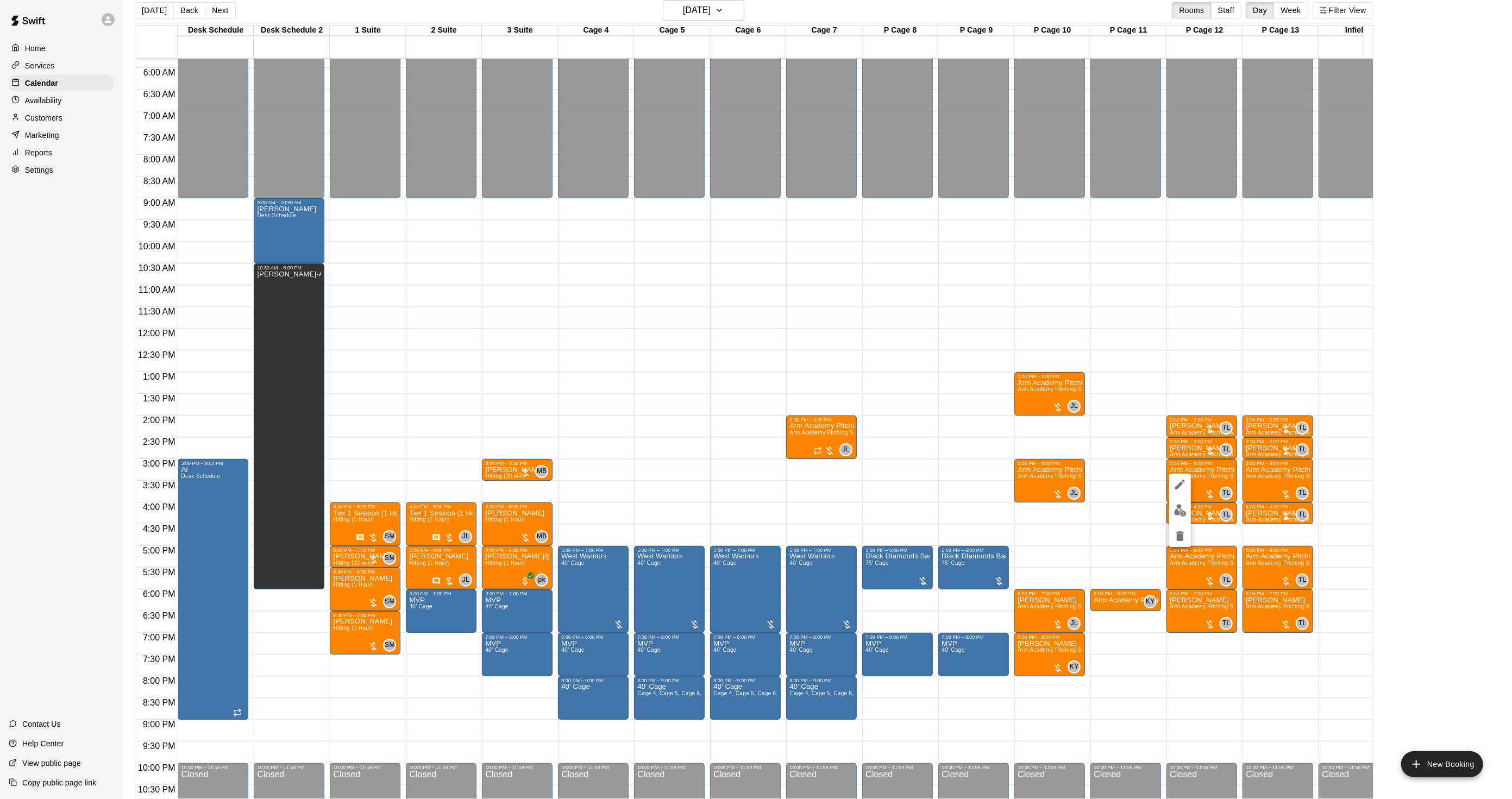
click at [1186, 505] on img "edit" at bounding box center [1180, 510] width 13 height 13
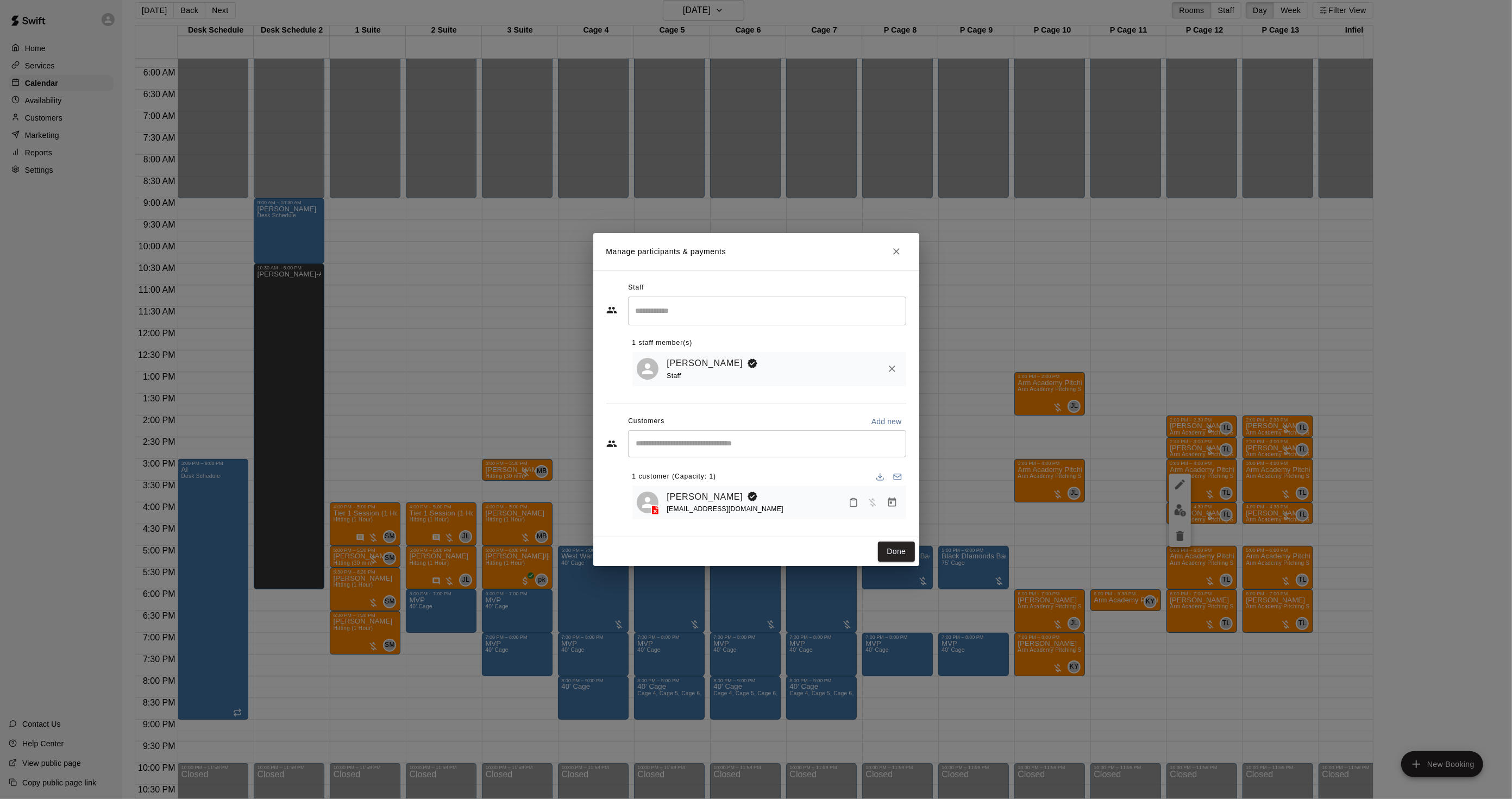
click at [1048, 496] on div "Manage participants & payments Staff ​ 1 staff member(s) [PERSON_NAME] Staff Cu…" at bounding box center [756, 399] width 1512 height 799
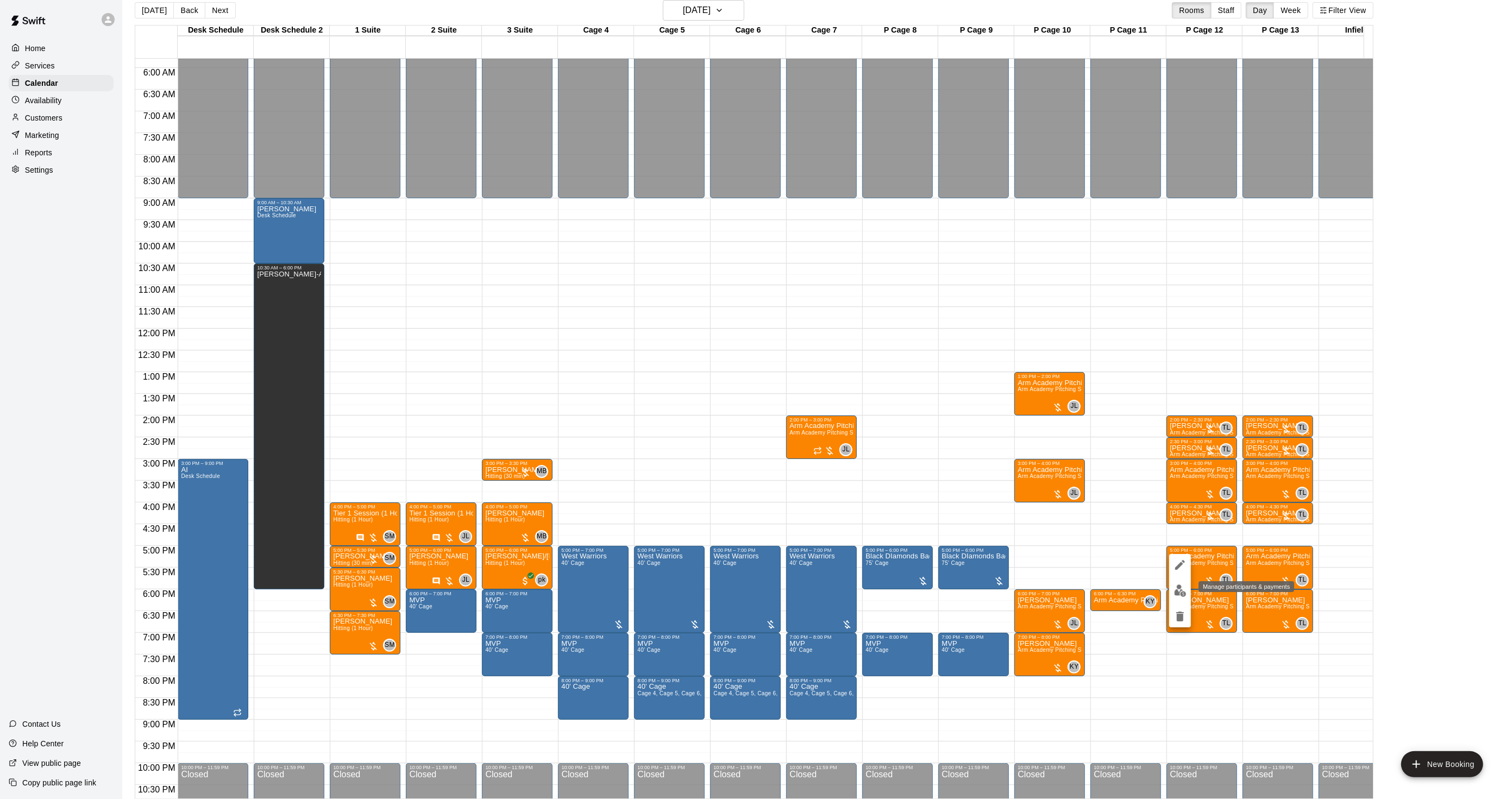
click at [1183, 585] on img "edit" at bounding box center [1180, 591] width 13 height 13
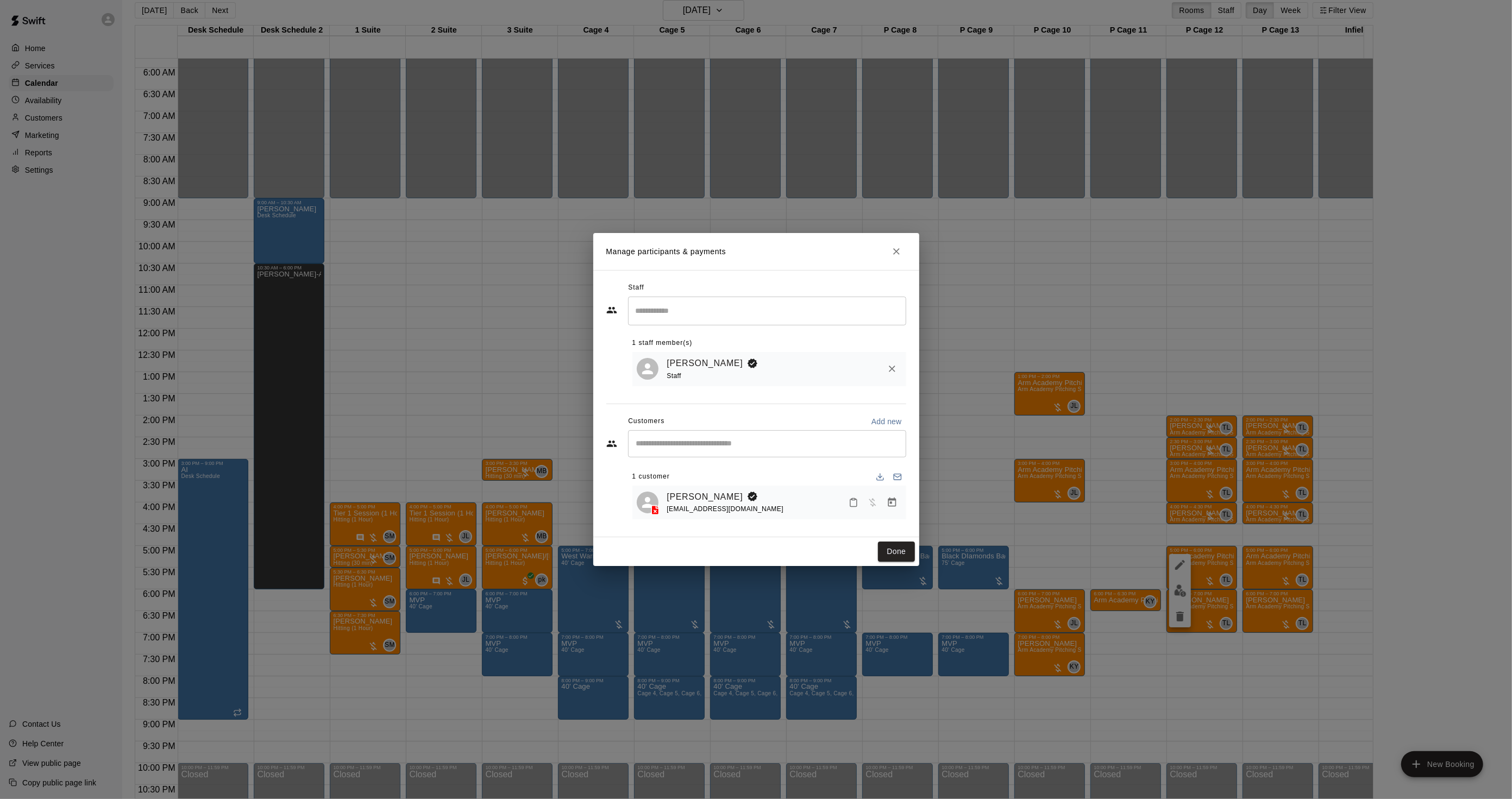
click at [1017, 572] on div "Manage participants & payments Staff ​ 1 staff member(s) [PERSON_NAME] Staff Cu…" at bounding box center [756, 399] width 1512 height 799
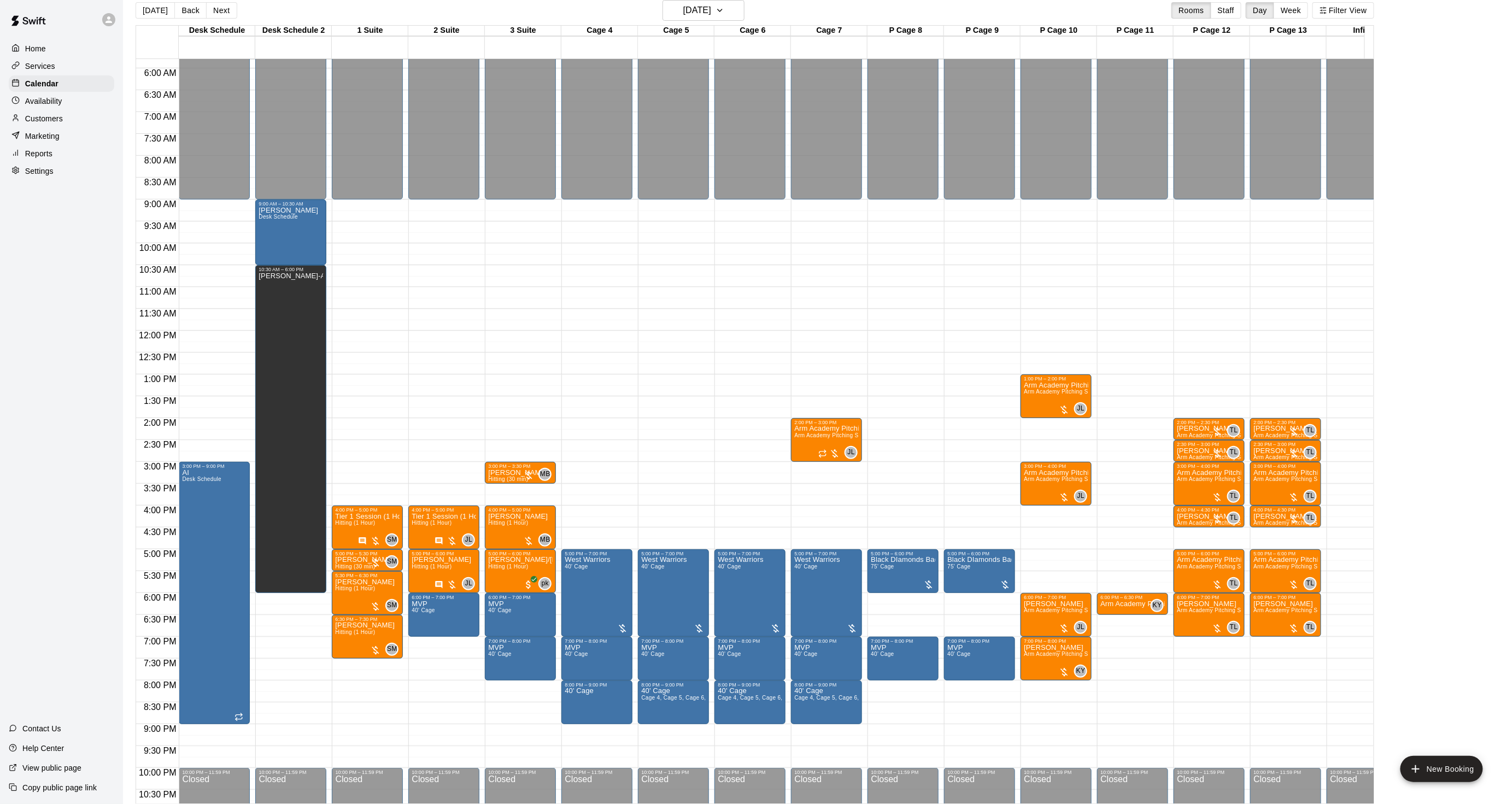
click at [145, 4] on button "[DATE]" at bounding box center [156, 10] width 40 height 16
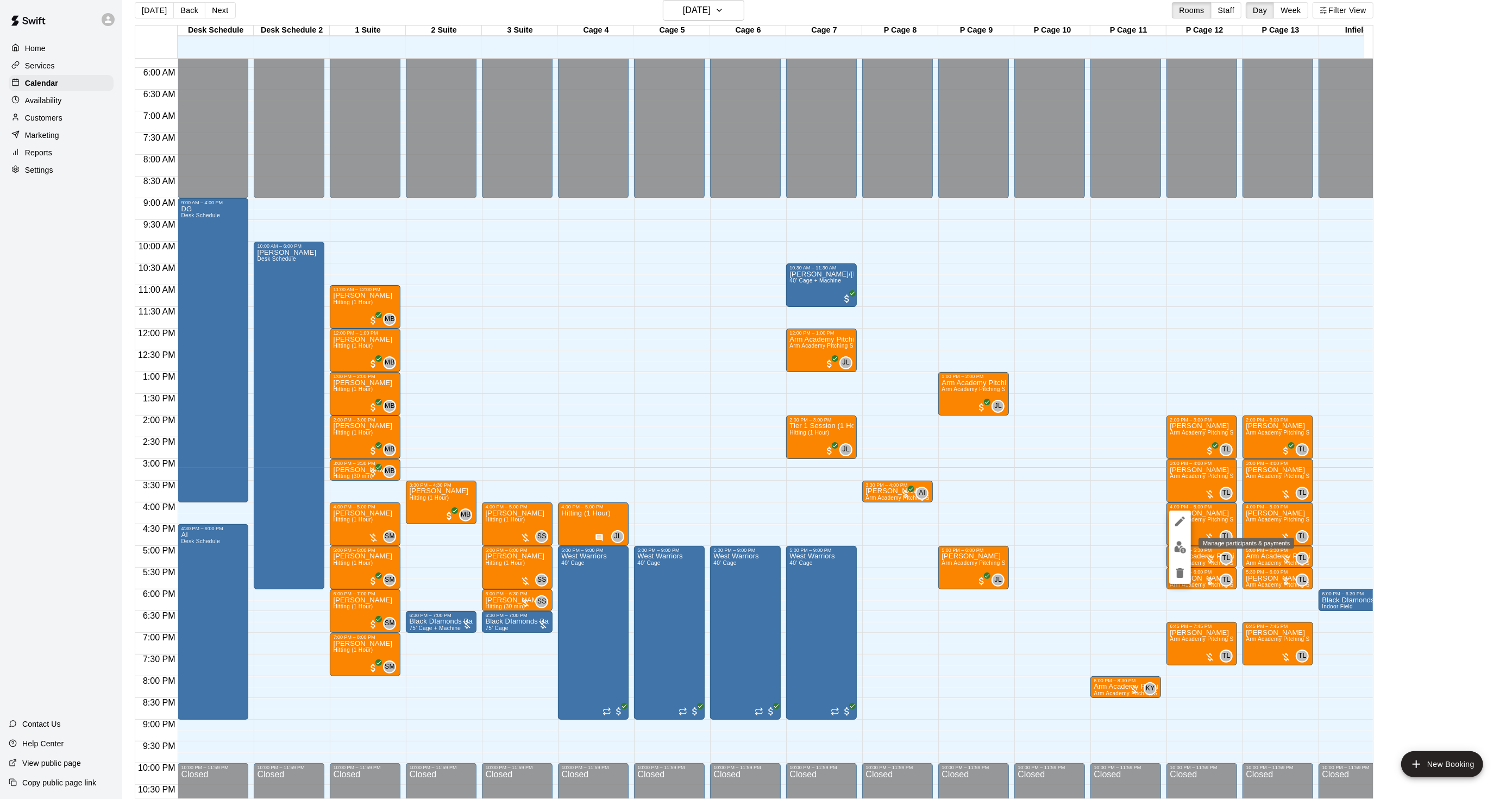
click at [1180, 550] on img "edit" at bounding box center [1180, 547] width 13 height 13
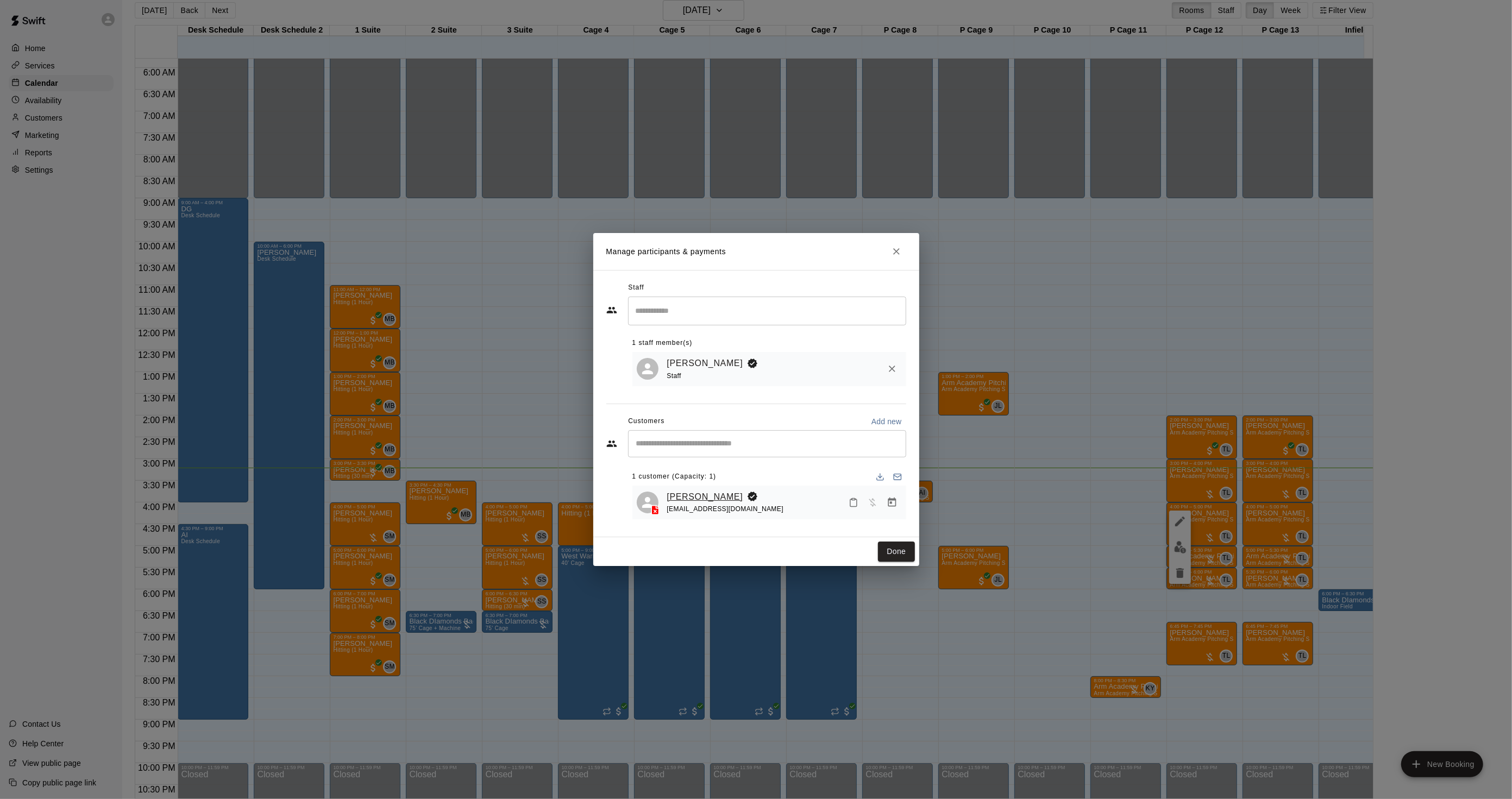
click at [682, 496] on link "[PERSON_NAME]" at bounding box center [705, 497] width 76 height 14
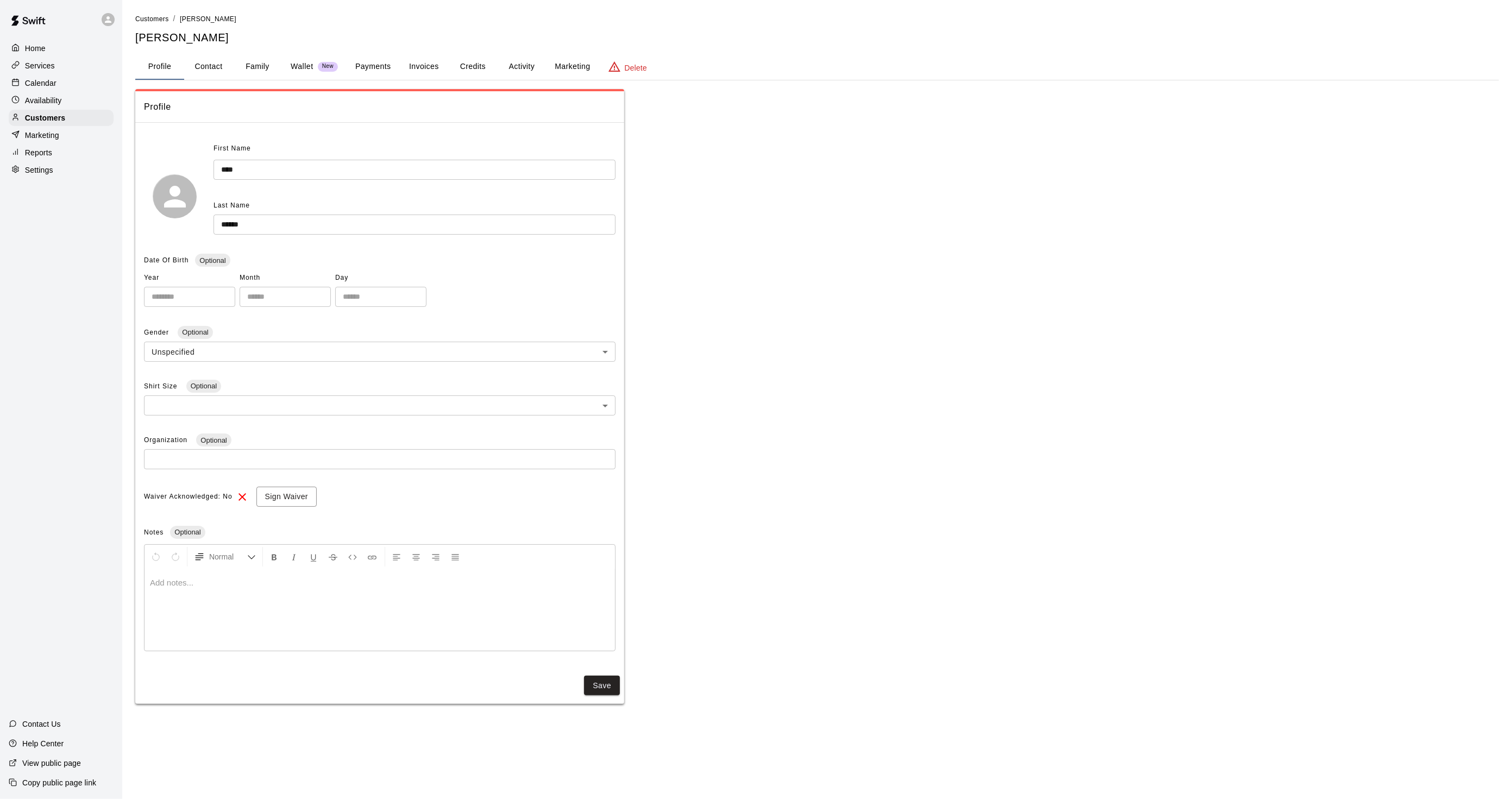
click at [507, 67] on button "Activity" at bounding box center [522, 67] width 49 height 26
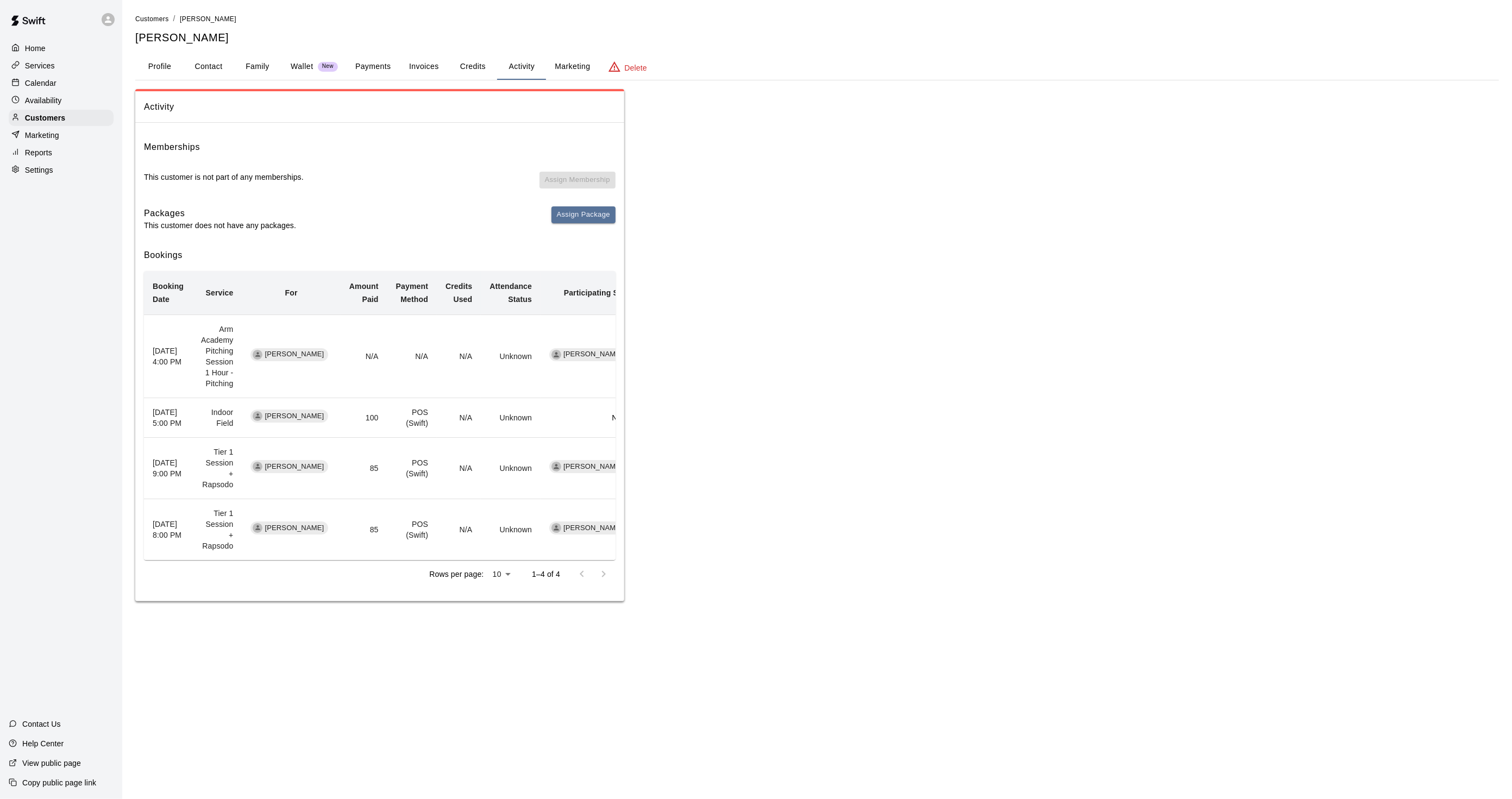
click at [380, 73] on button "Payments" at bounding box center [373, 67] width 53 height 26
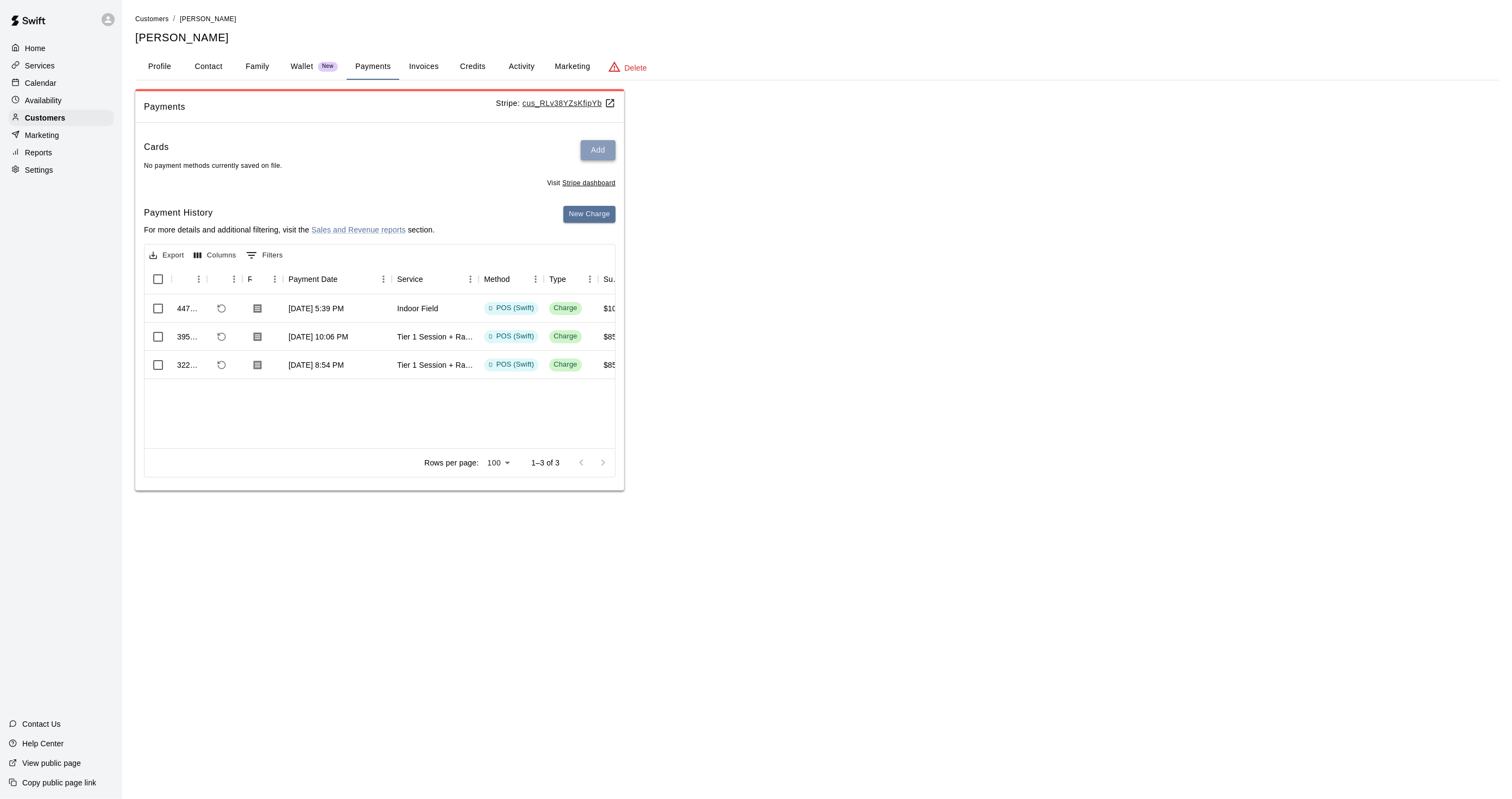
click at [605, 144] on button "Add" at bounding box center [598, 150] width 35 height 20
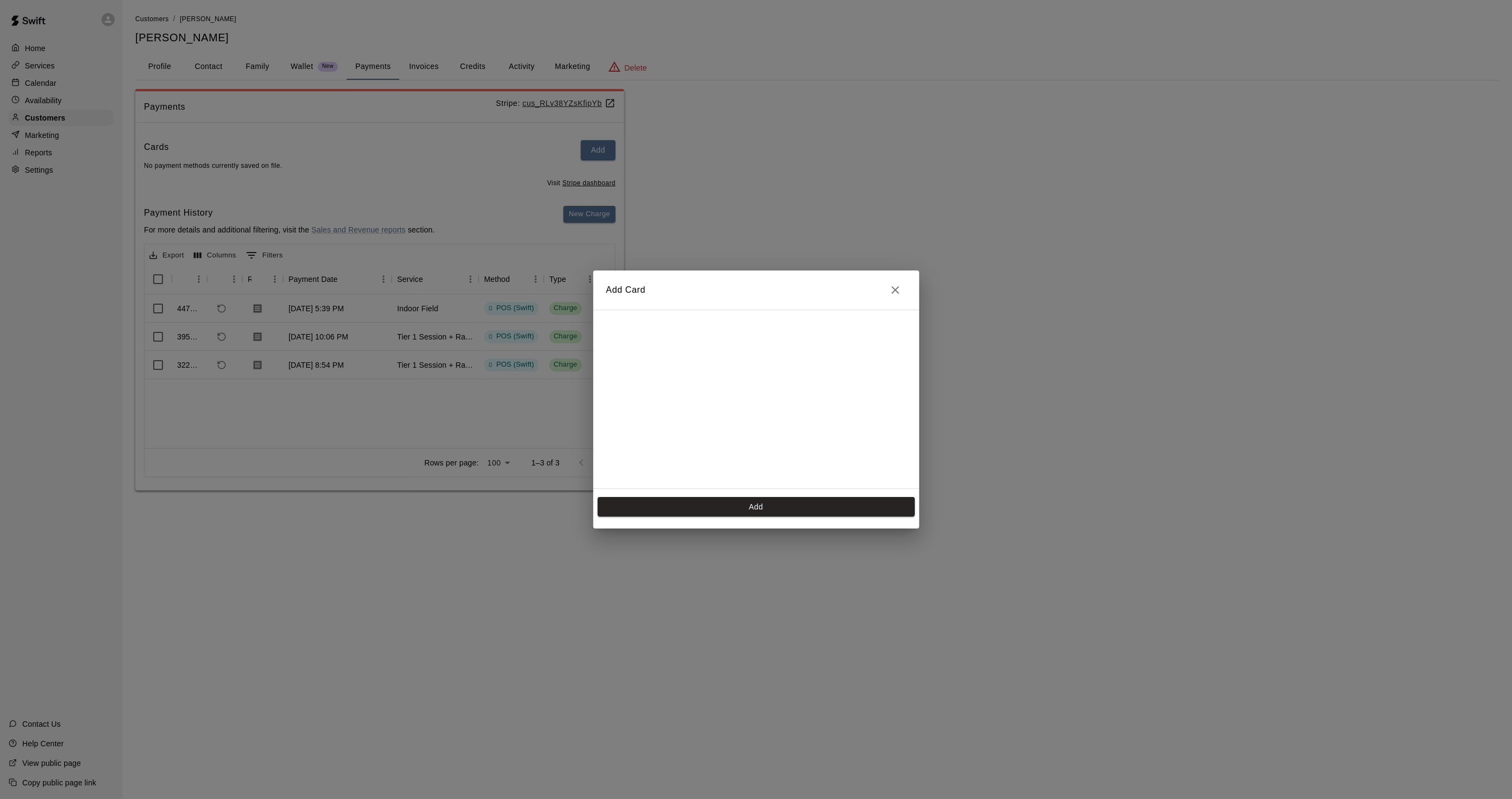
scroll to position [154, 0]
drag, startPoint x: 770, startPoint y: 508, endPoint x: 748, endPoint y: 514, distance: 22.8
click at [769, 508] on button "Add" at bounding box center [757, 507] width 317 height 20
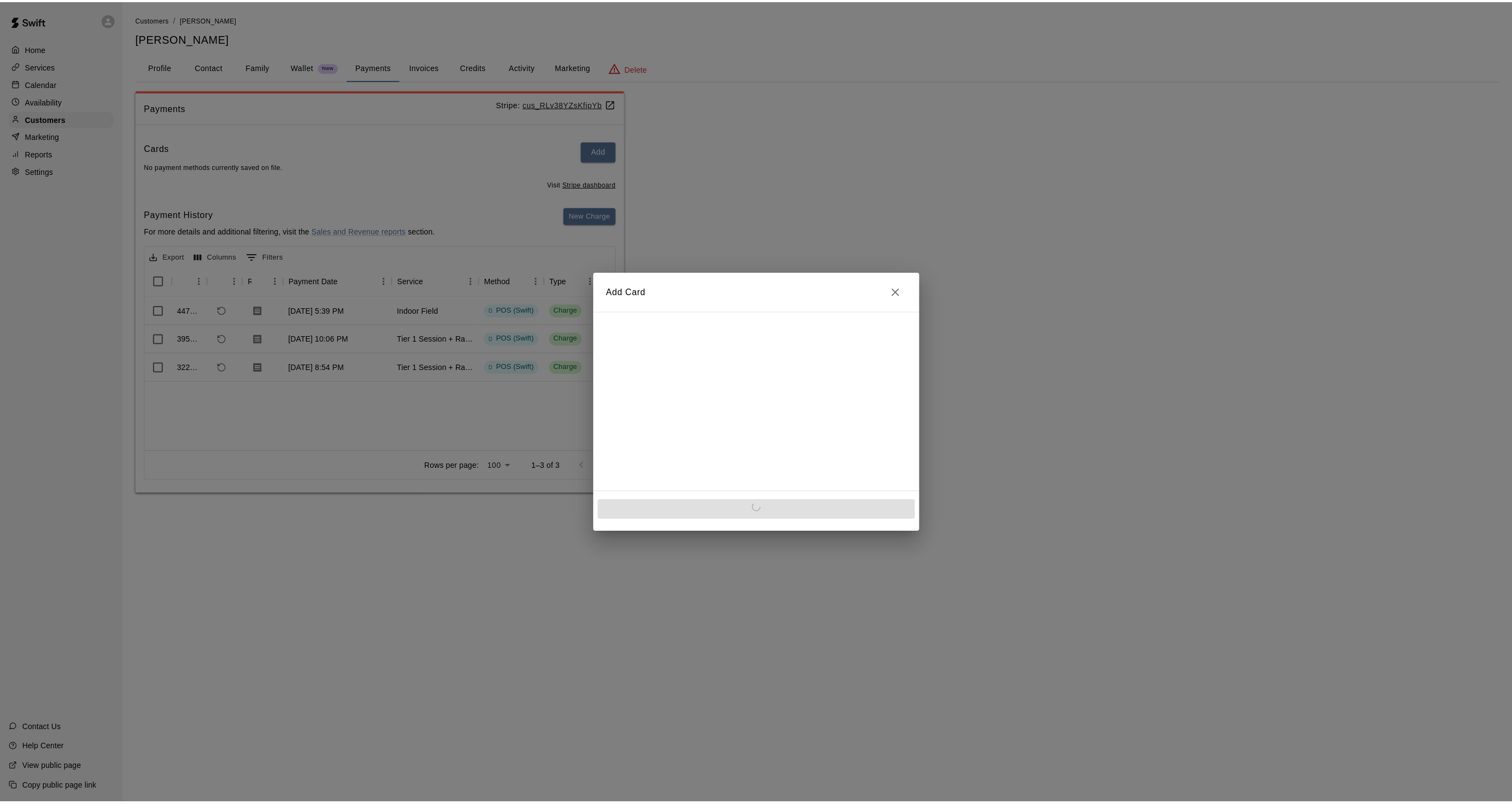
scroll to position [0, 0]
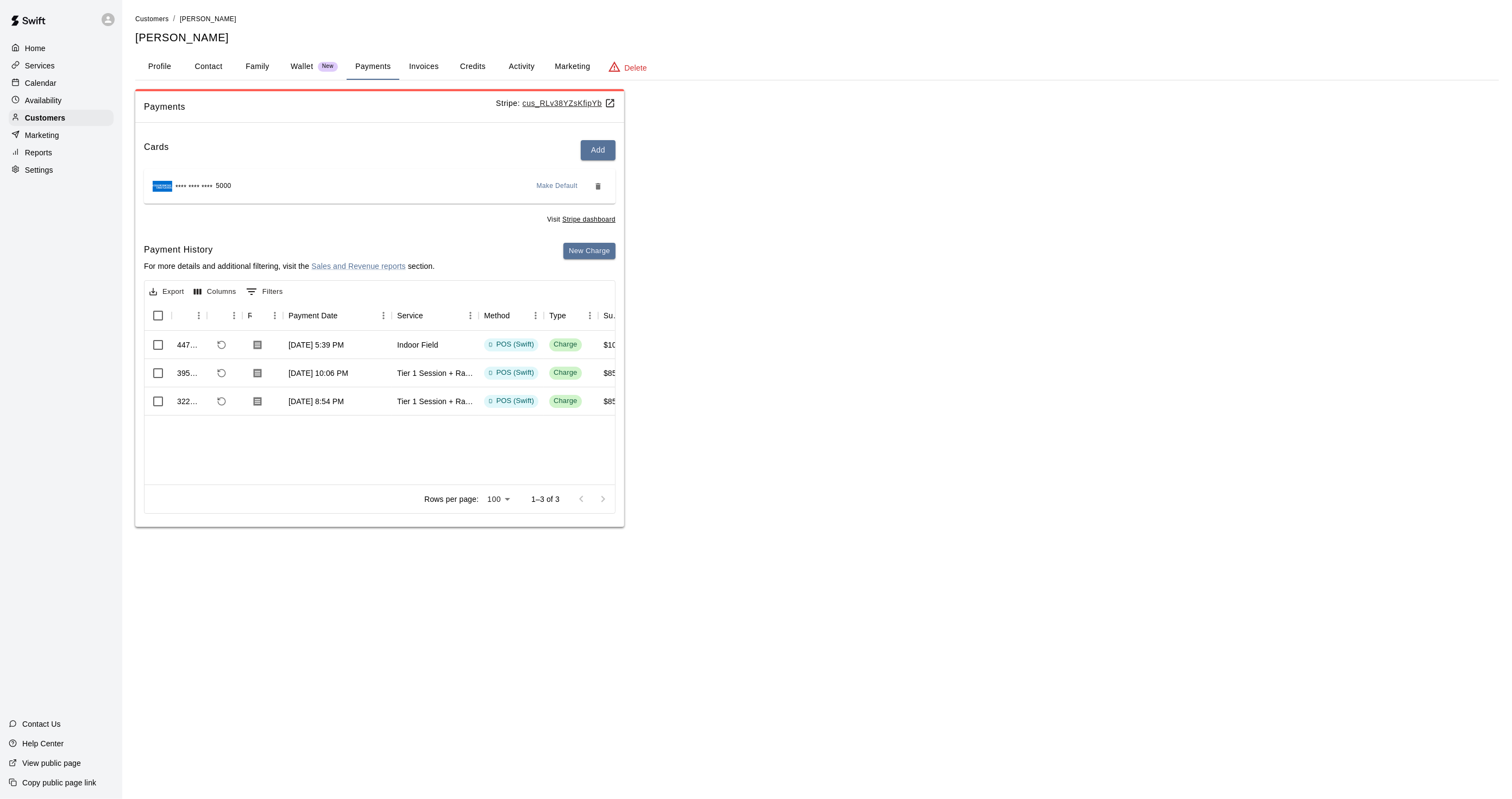
click at [516, 65] on button "Activity" at bounding box center [522, 67] width 49 height 26
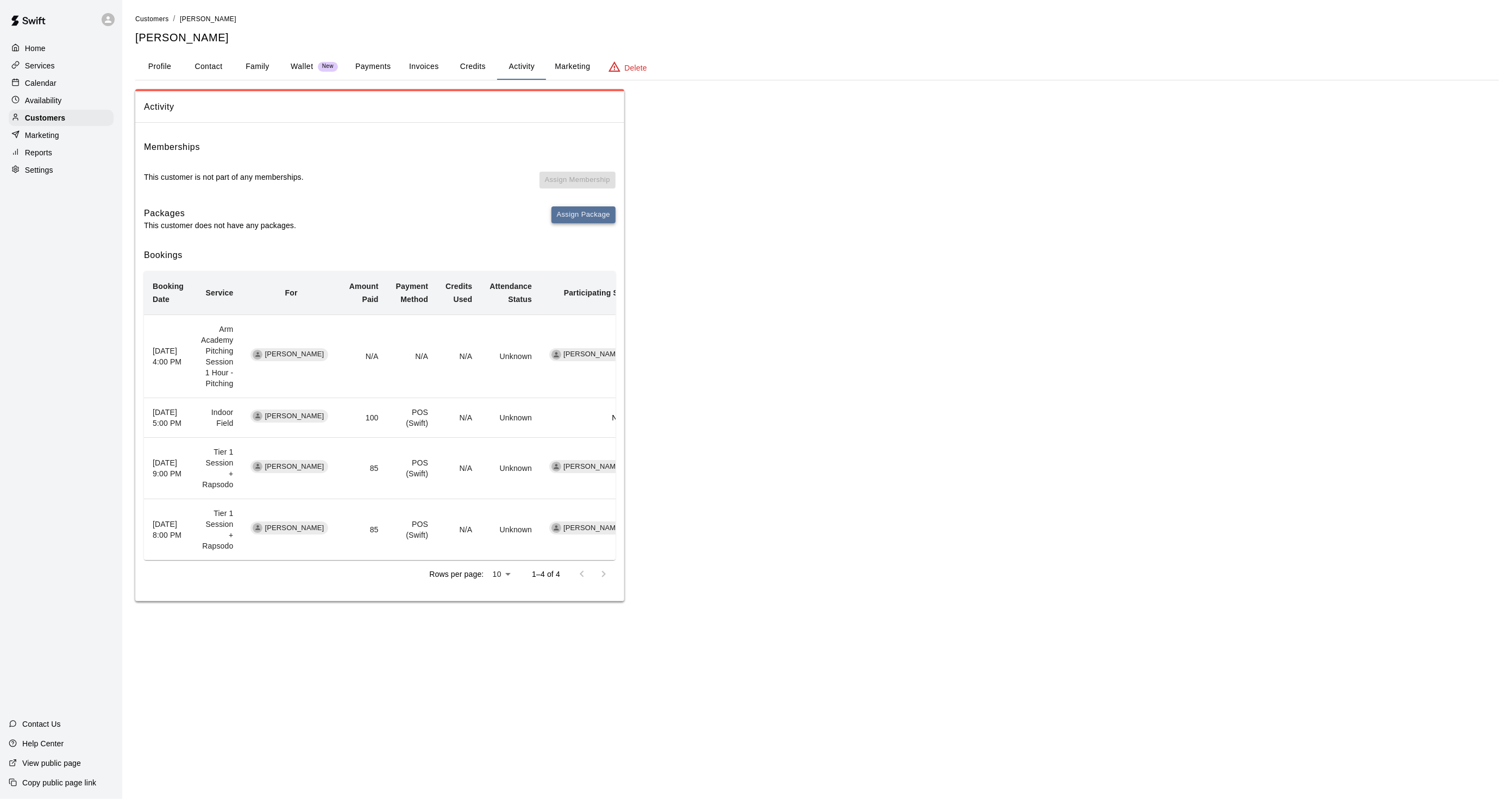
click at [572, 212] on button "Assign Package" at bounding box center [583, 215] width 64 height 17
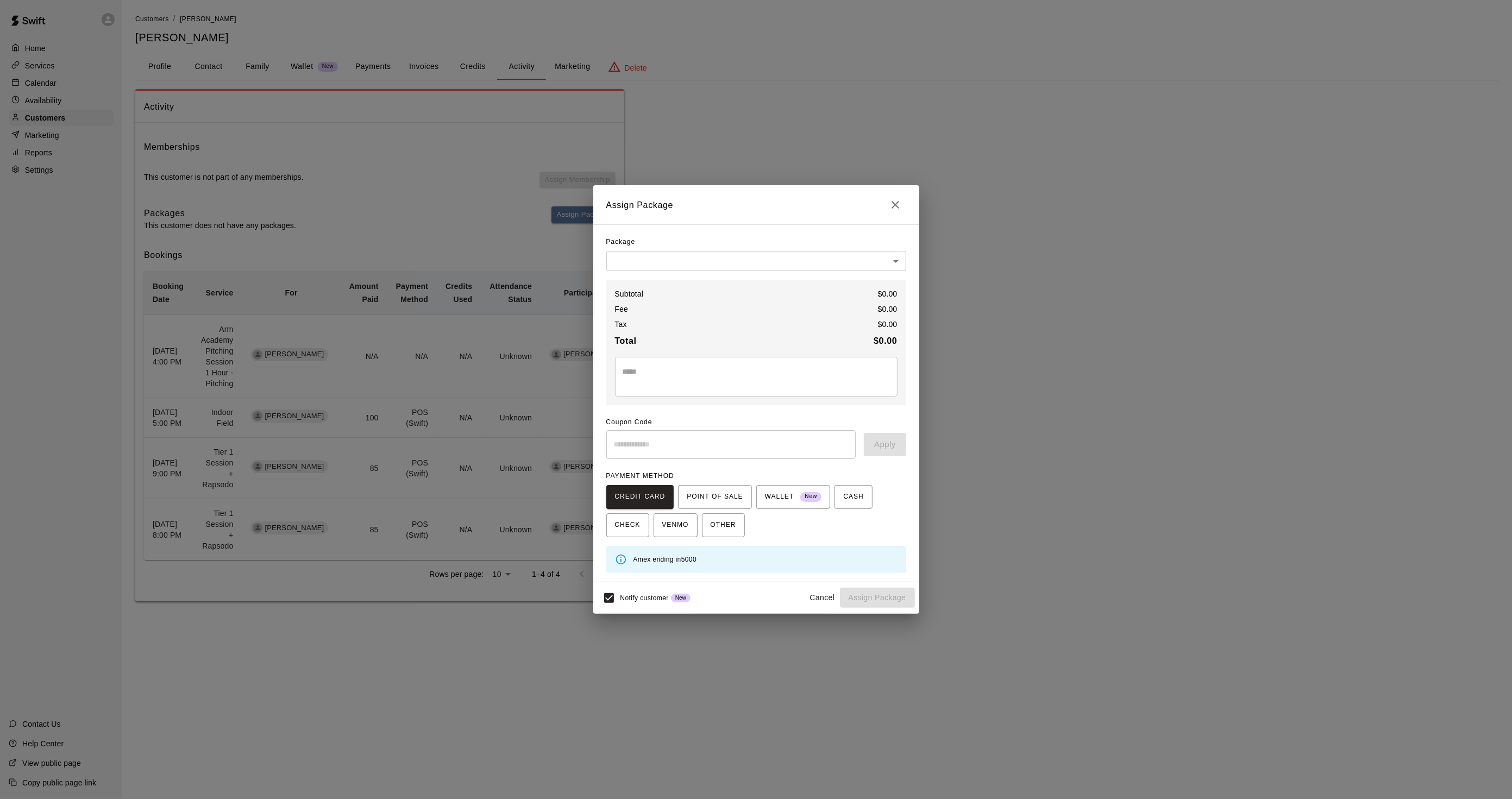
click at [652, 251] on body "Home Services Calendar Availability Customers Marketing Reports Settings Contac…" at bounding box center [756, 311] width 1512 height 623
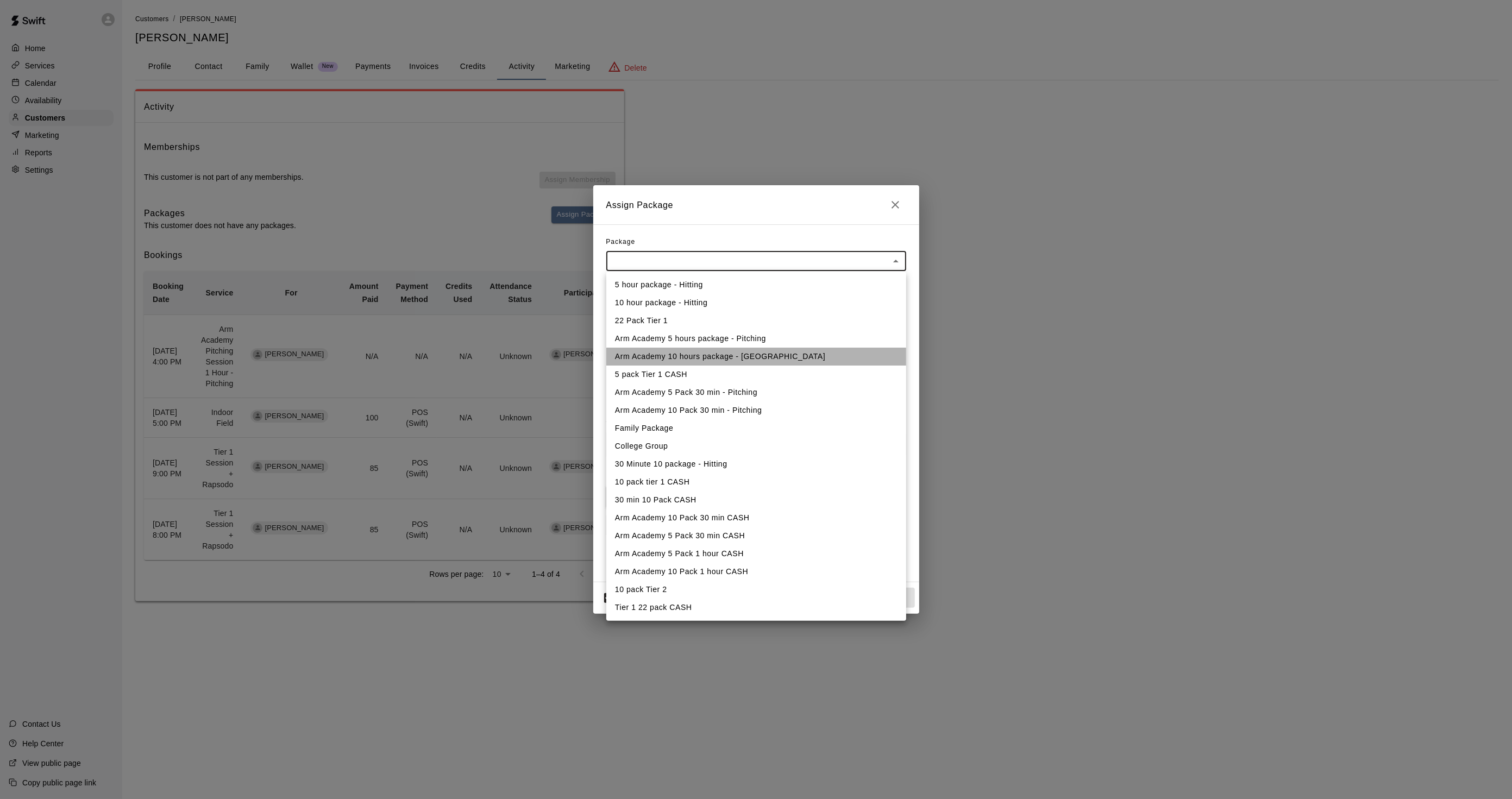
click at [685, 360] on li "Arm Academy 10 hours package - [GEOGRAPHIC_DATA]" at bounding box center [756, 357] width 300 height 18
type input "**********"
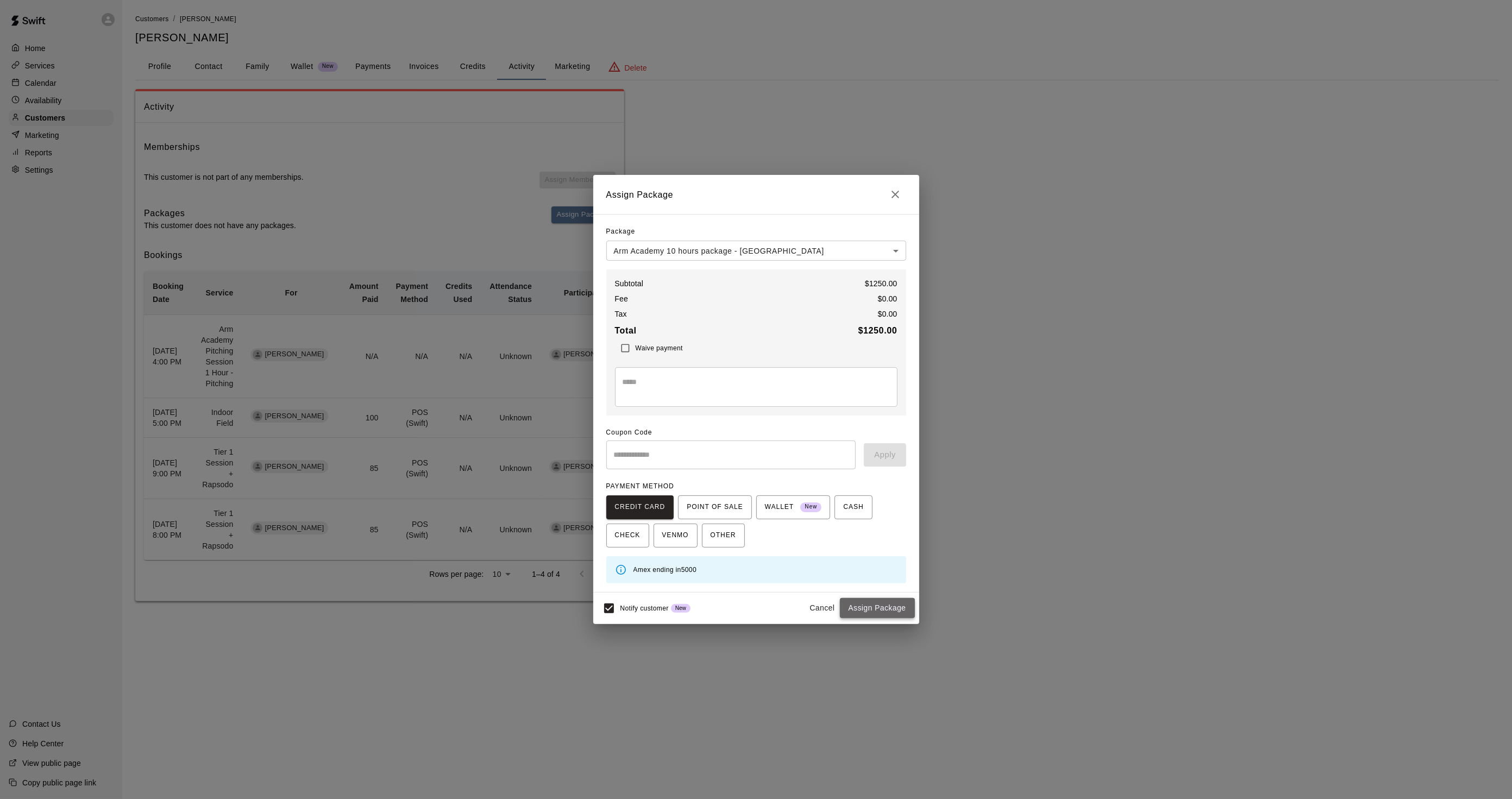
click at [857, 610] on button "Assign Package" at bounding box center [878, 608] width 75 height 20
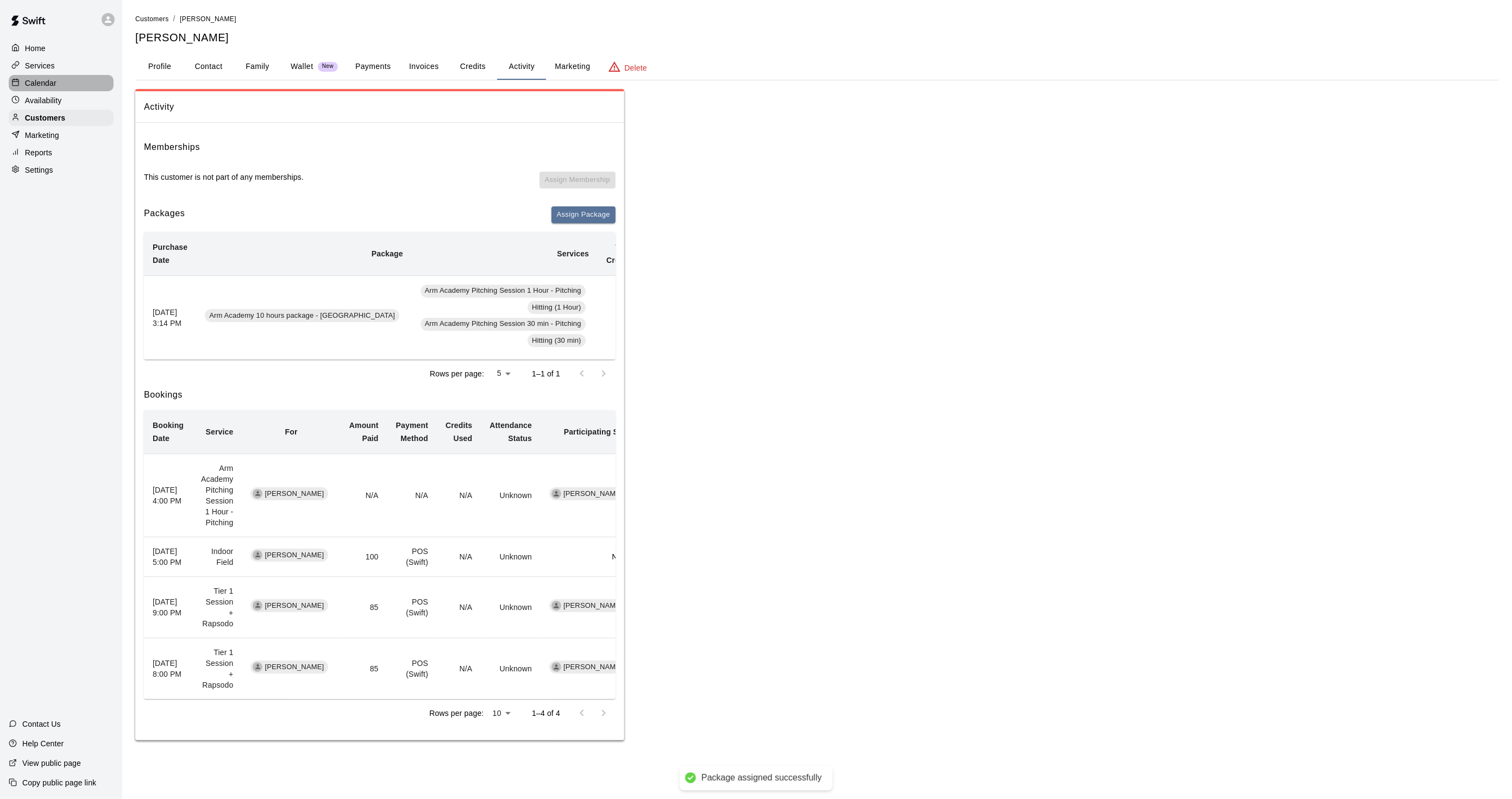
click at [23, 81] on div at bounding box center [18, 83] width 14 height 10
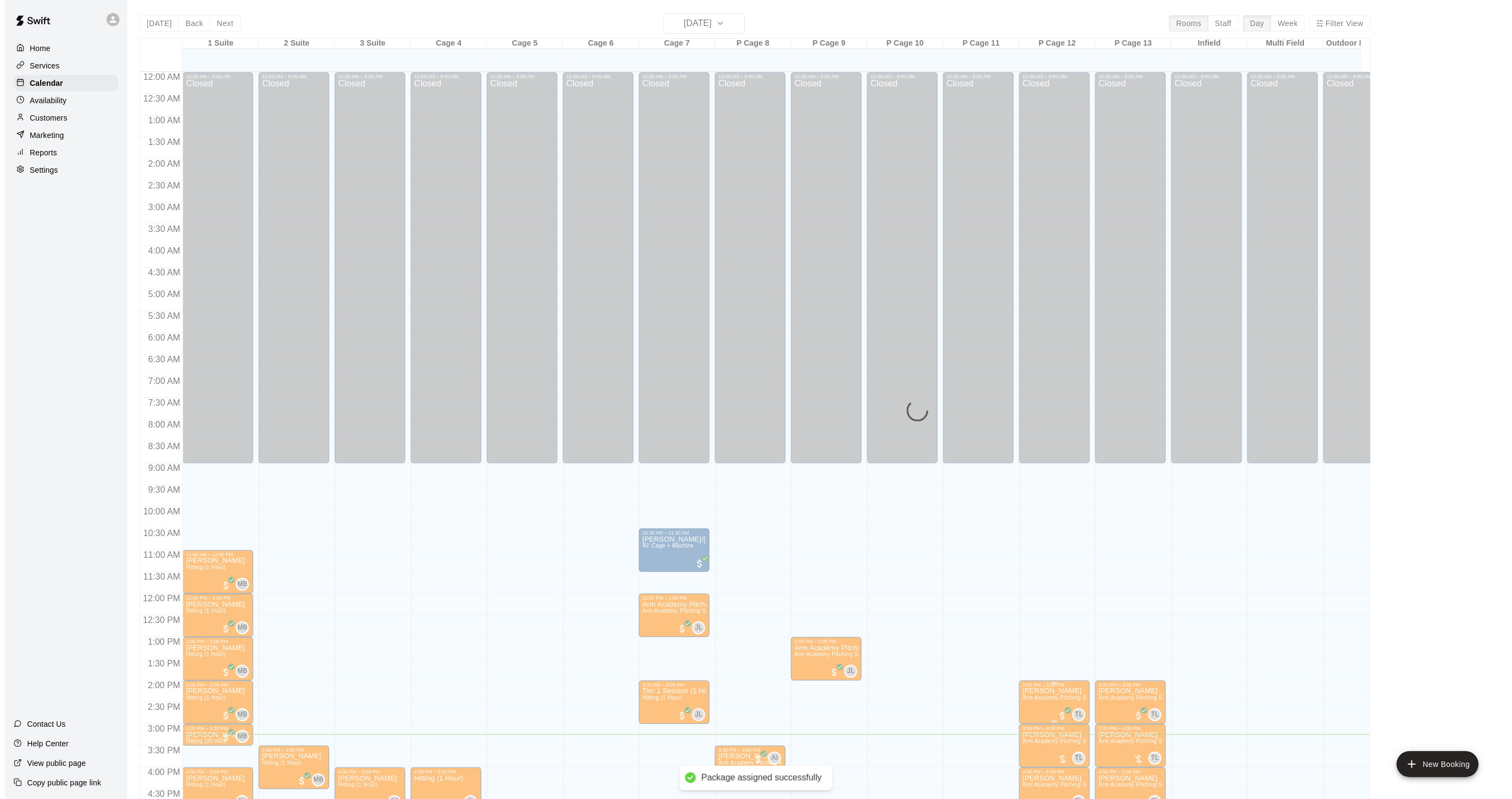
scroll to position [270, 0]
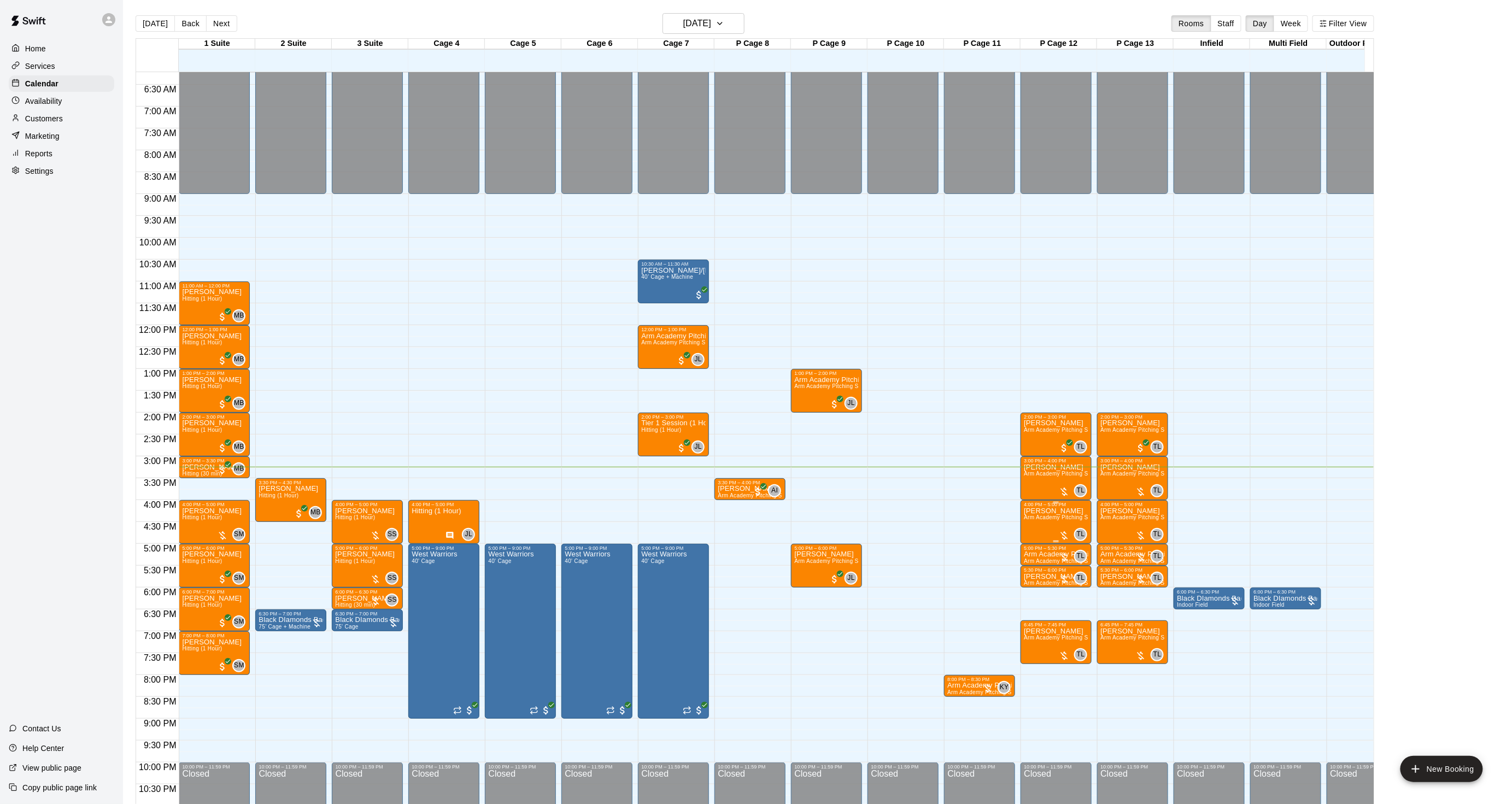
click at [1041, 521] on span "Arm Academy Pitching Session 1 Hour - Pitching" at bounding box center [1087, 518] width 127 height 6
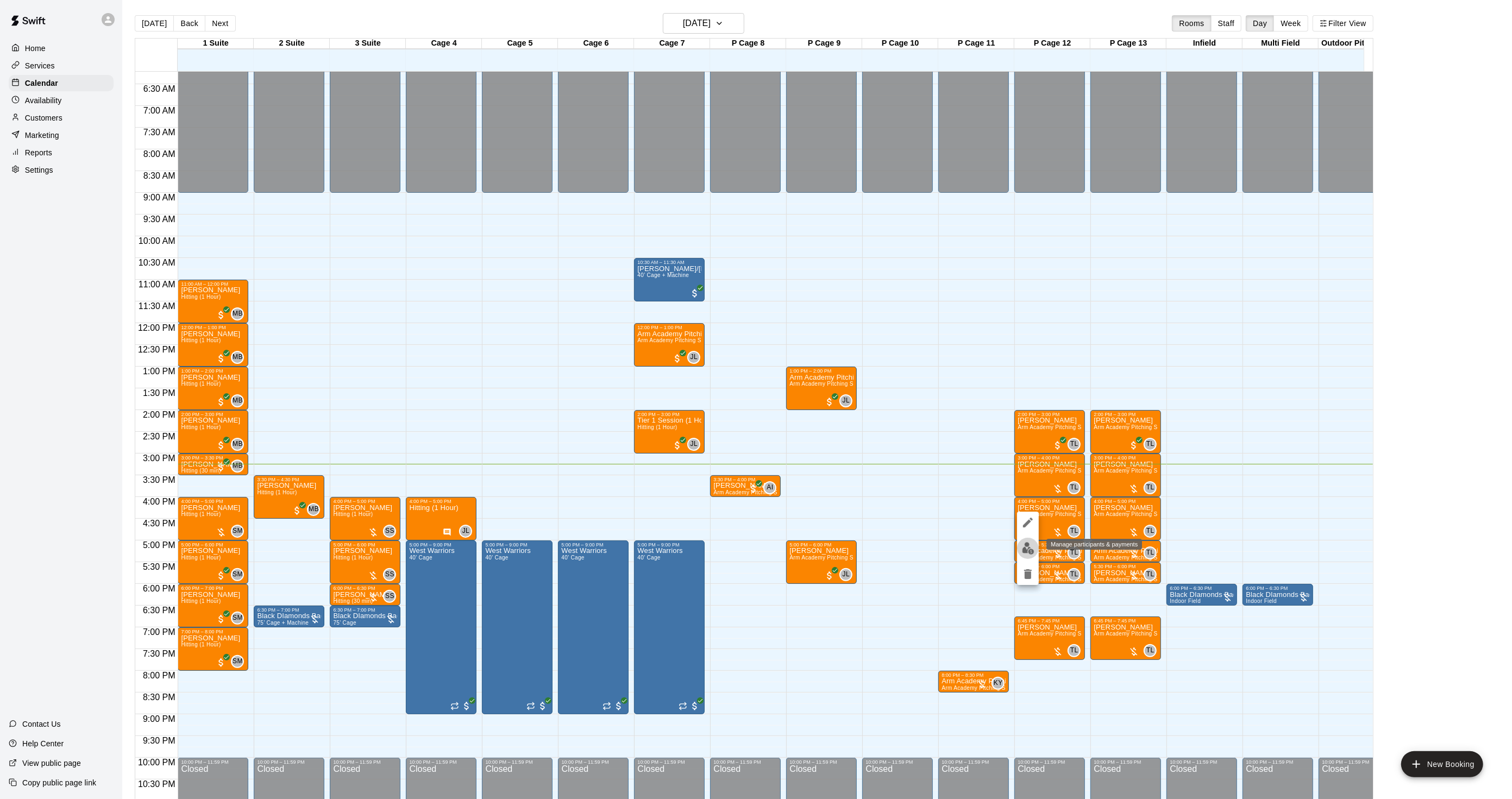
click at [1020, 547] on button "edit" at bounding box center [1027, 548] width 21 height 21
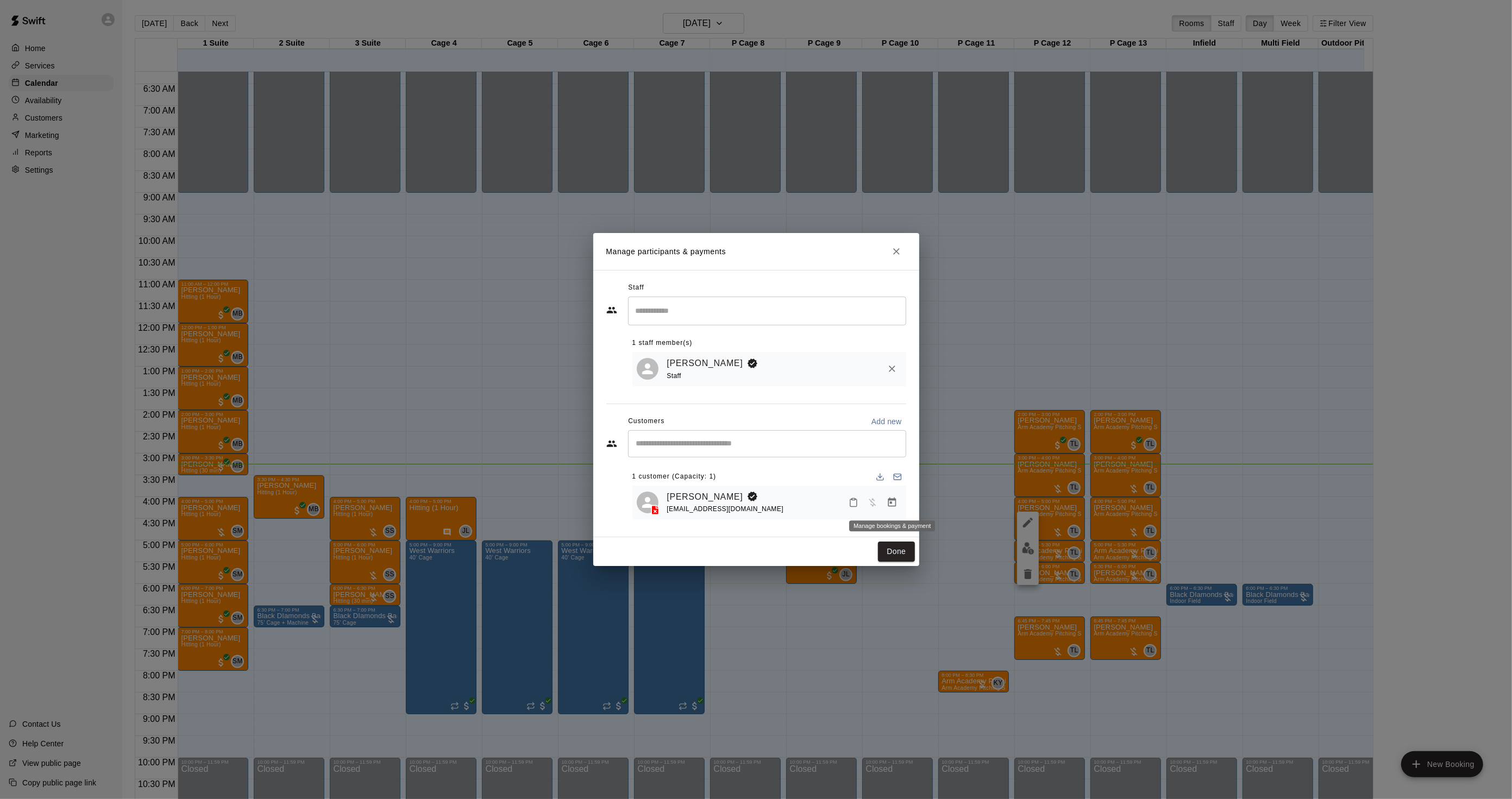
click at [888, 505] on icon "Manage bookings & payment" at bounding box center [892, 502] width 8 height 9
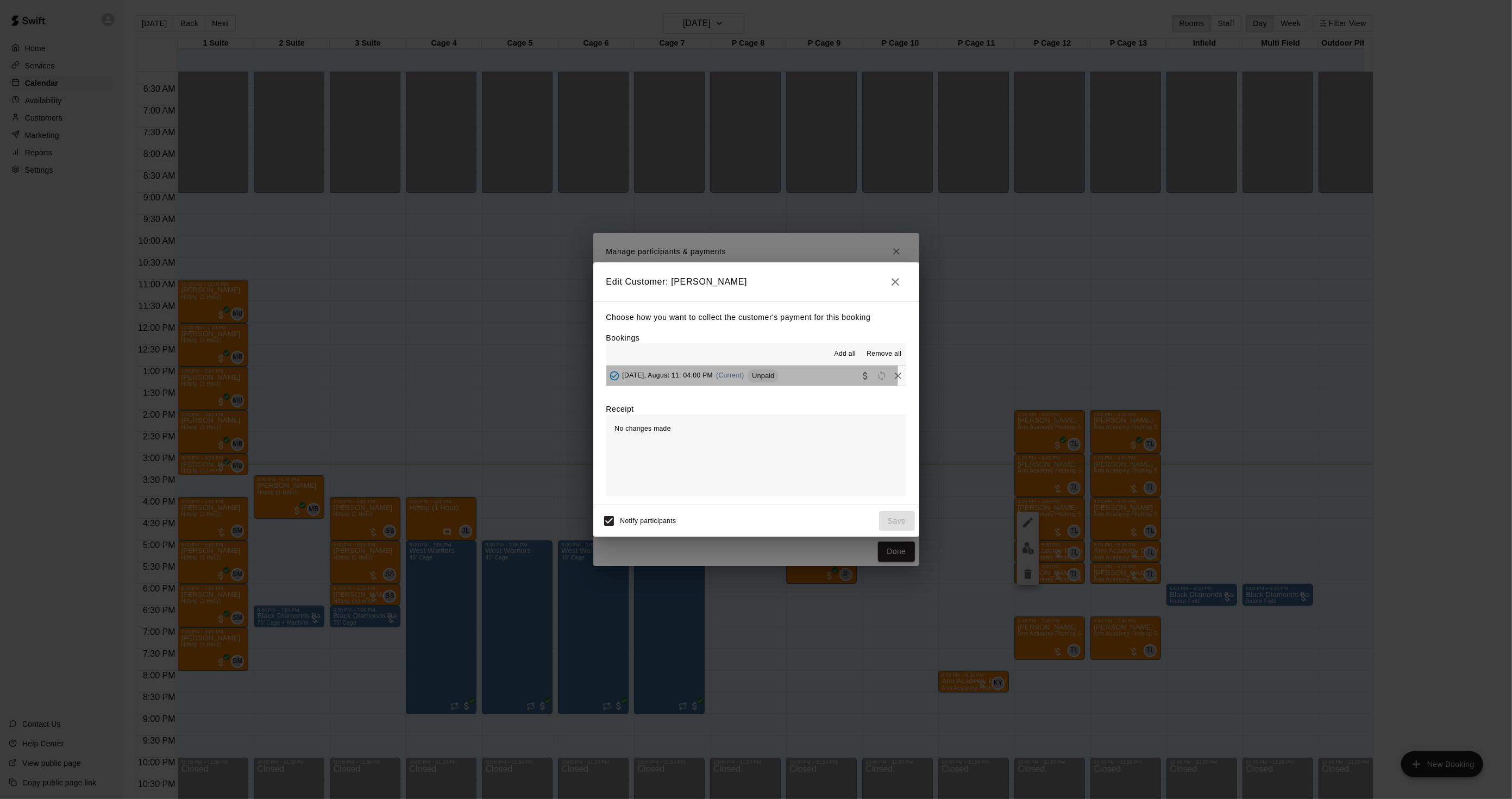
click at [749, 374] on span "Unpaid" at bounding box center [763, 376] width 31 height 8
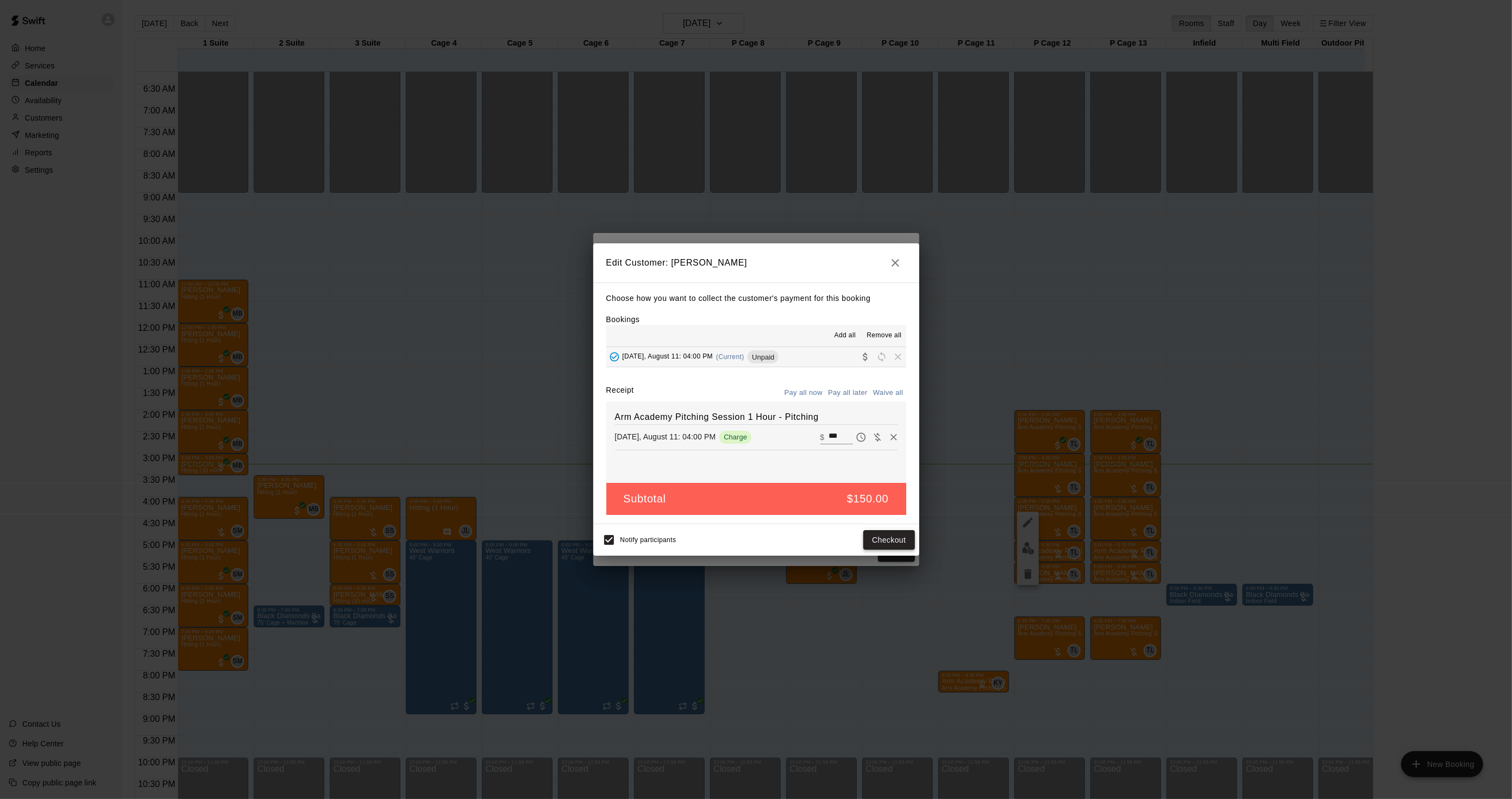
click at [881, 544] on button "Checkout" at bounding box center [889, 541] width 51 height 20
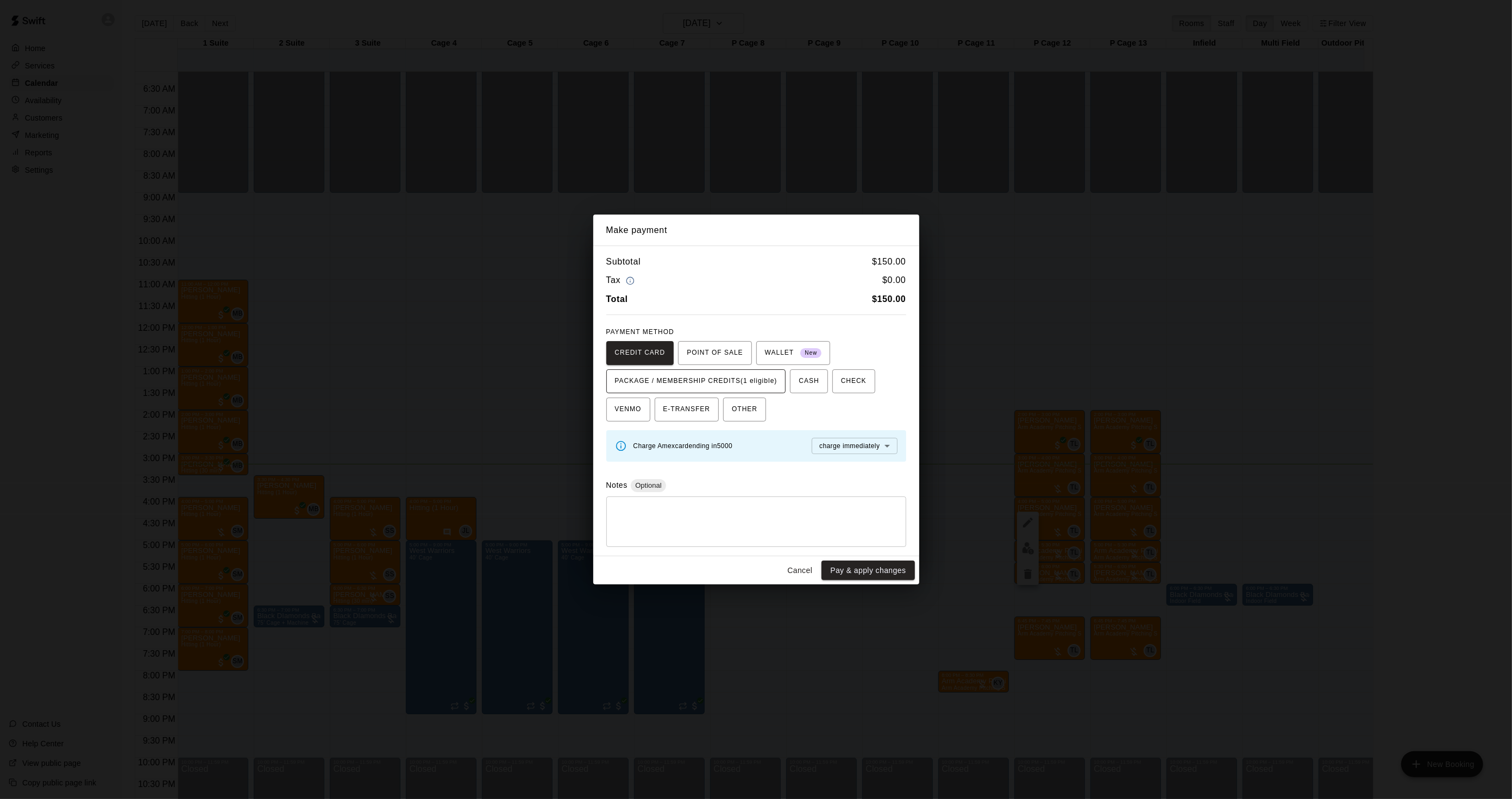
click at [743, 380] on span "PACKAGE / MEMBERSHIP CREDITS (1 eligible)" at bounding box center [696, 381] width 162 height 17
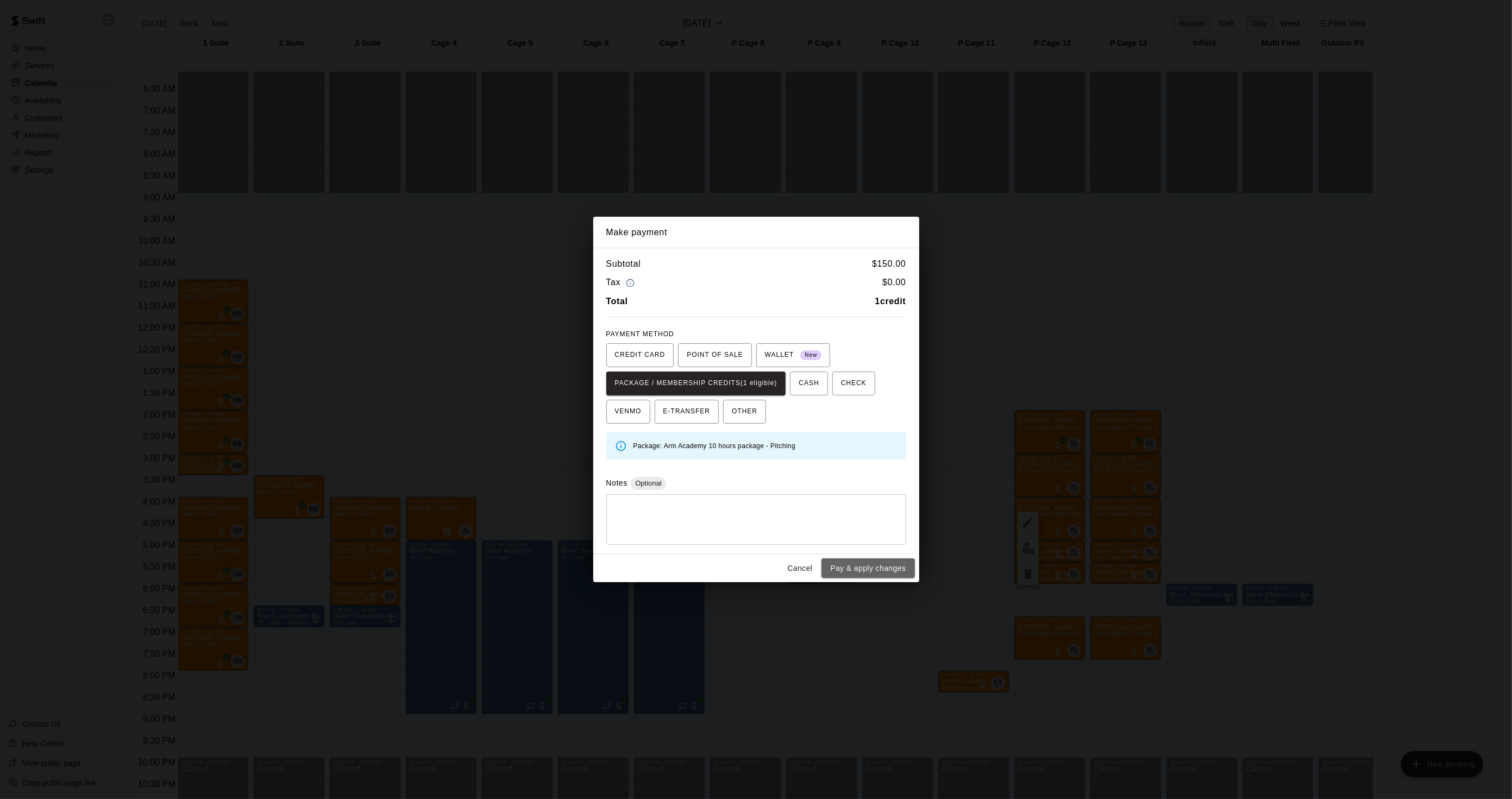
click at [865, 576] on button "Pay & apply changes" at bounding box center [868, 569] width 93 height 20
